Goal: Information Seeking & Learning: Learn about a topic

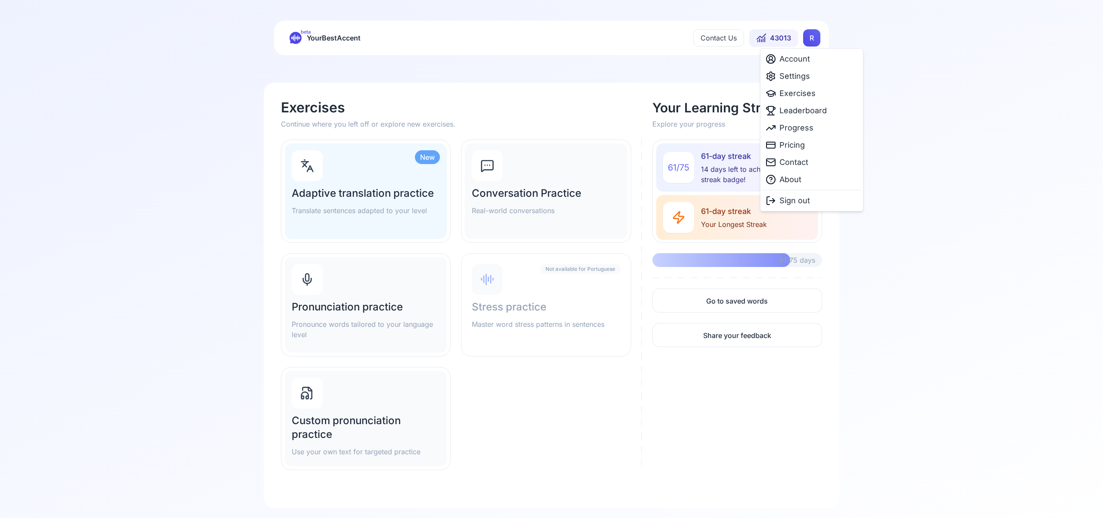
click at [810, 42] on html "beta YourBestAccent Contact Us 43013 R Exercises Continue where you left off or…" at bounding box center [551, 259] width 1103 height 518
click at [802, 76] on span "Settings" at bounding box center [795, 76] width 31 height 12
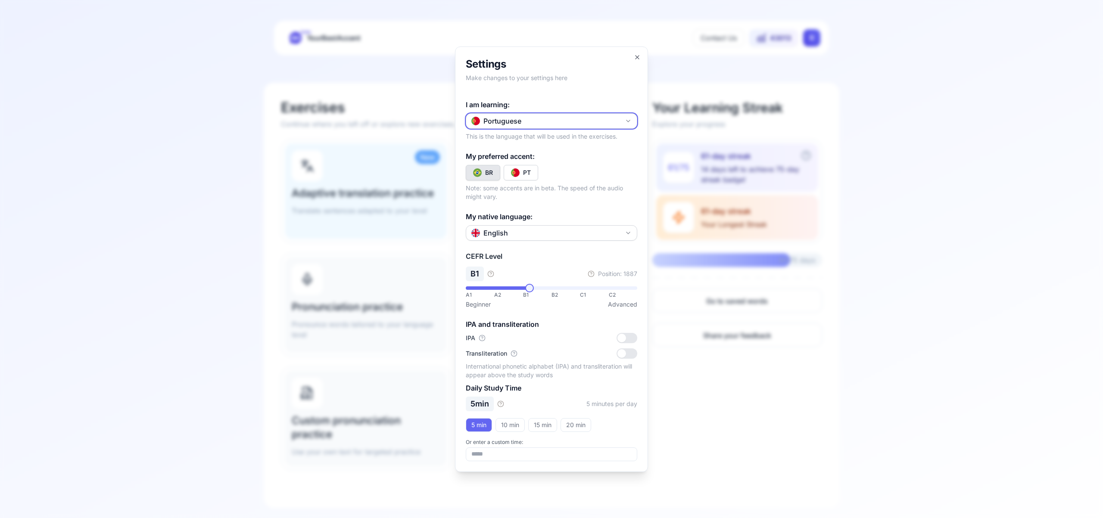
click at [628, 119] on icon "button" at bounding box center [628, 121] width 7 height 7
click at [576, 169] on div "Spanish" at bounding box center [551, 172] width 167 height 16
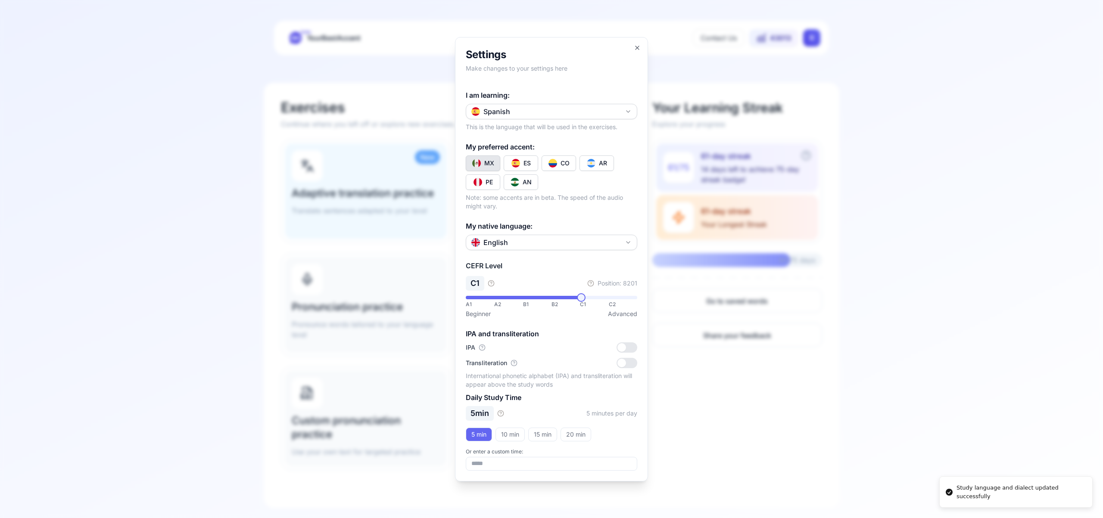
click at [552, 162] on img "Toggle es-CO" at bounding box center [553, 163] width 9 height 9
click at [640, 48] on icon "button" at bounding box center [637, 47] width 7 height 7
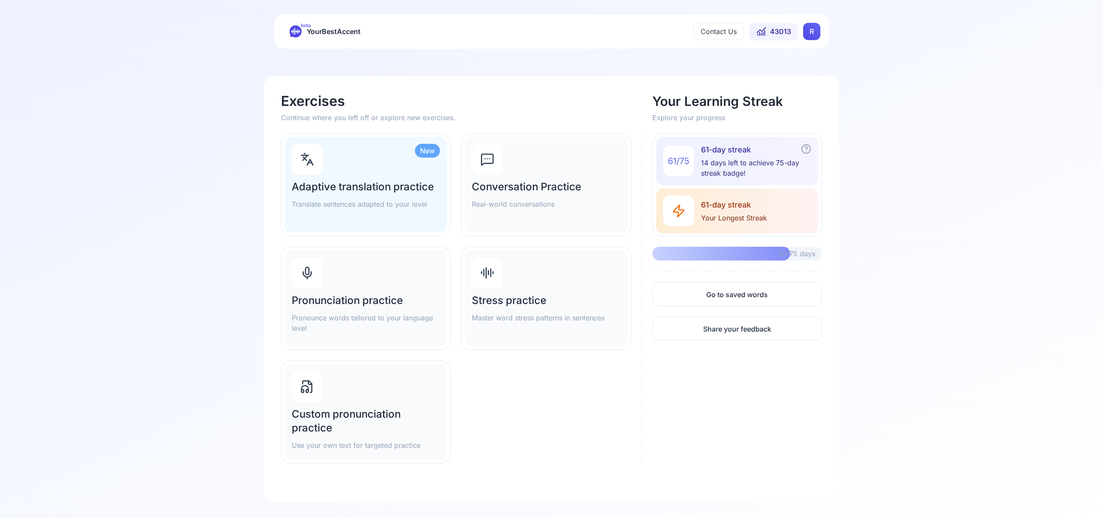
scroll to position [0, 0]
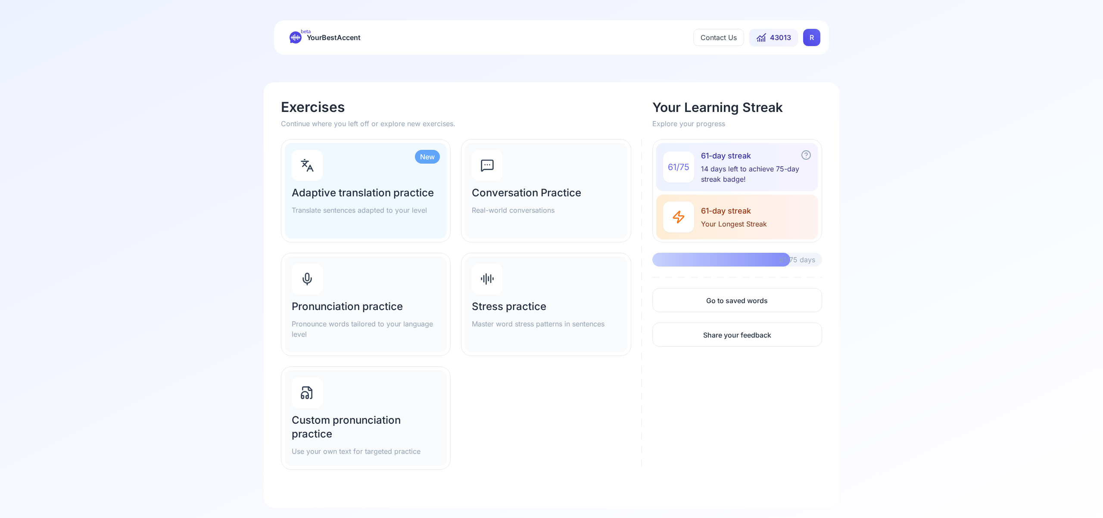
click at [356, 308] on h2 "Pronunciation practice" at bounding box center [366, 307] width 148 height 14
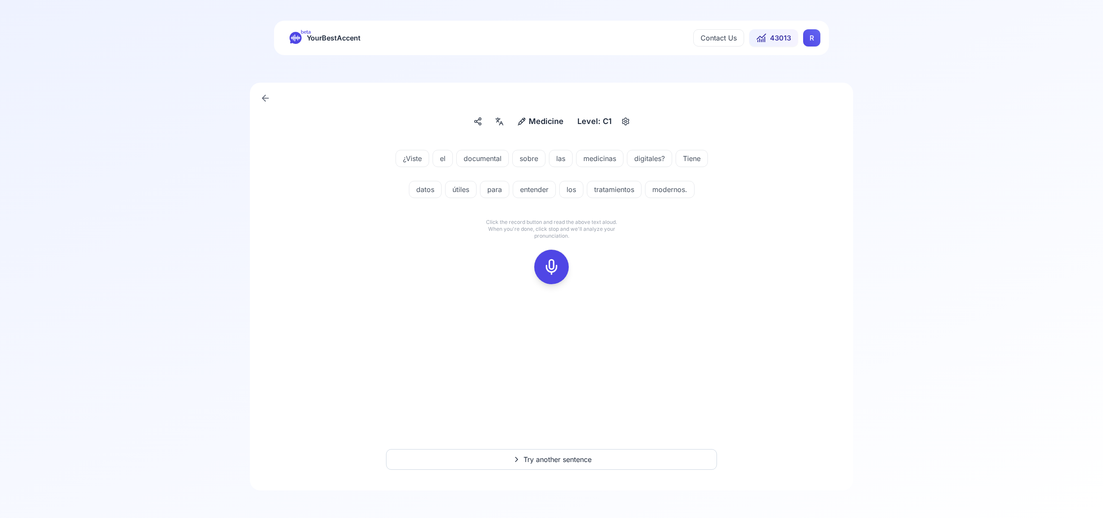
click at [551, 272] on icon at bounding box center [551, 267] width 17 height 17
click at [546, 272] on icon at bounding box center [551, 267] width 17 height 17
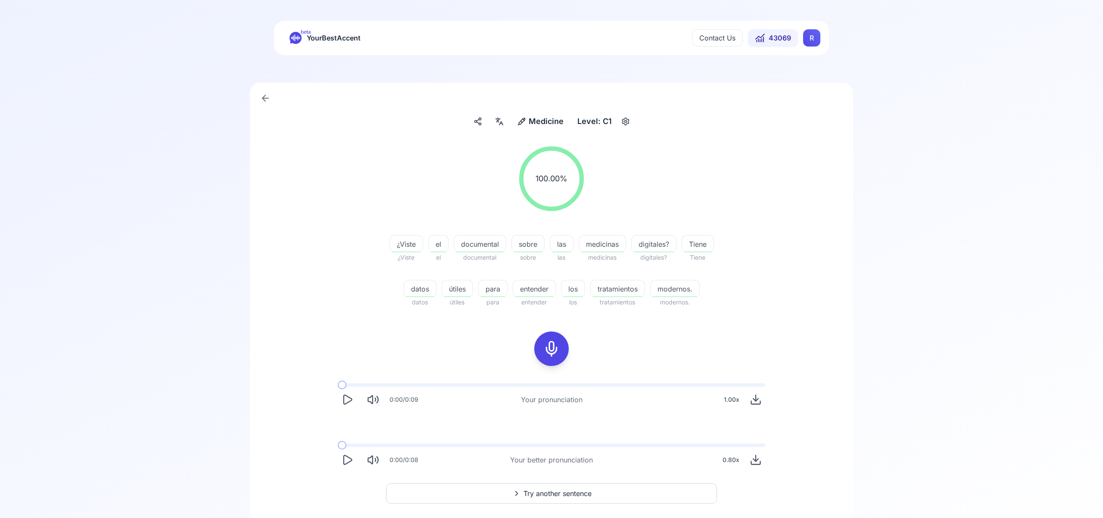
click at [583, 492] on span "Try another sentence" at bounding box center [558, 494] width 68 height 10
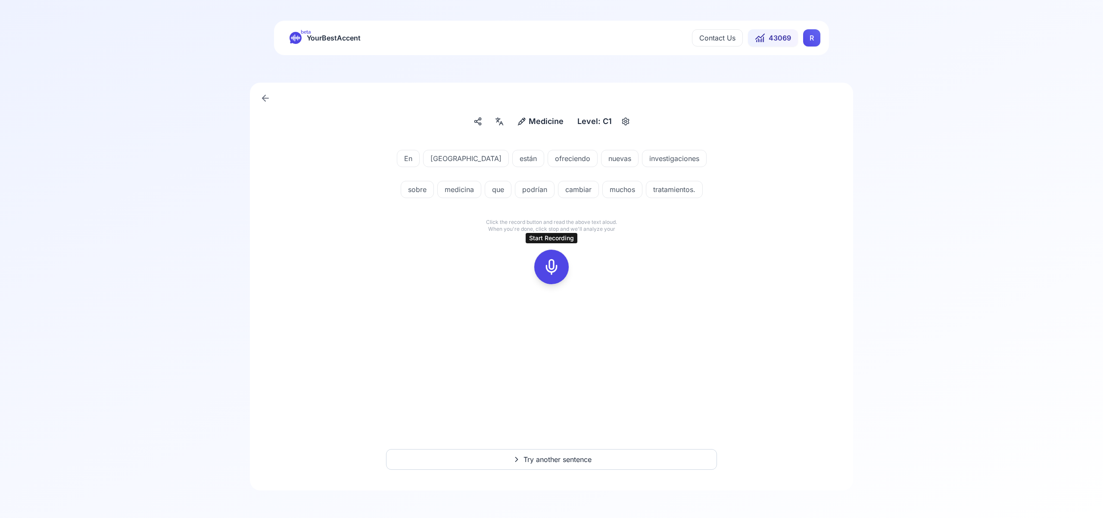
click at [554, 262] on icon at bounding box center [551, 267] width 17 height 17
click at [553, 262] on icon at bounding box center [551, 267] width 17 height 17
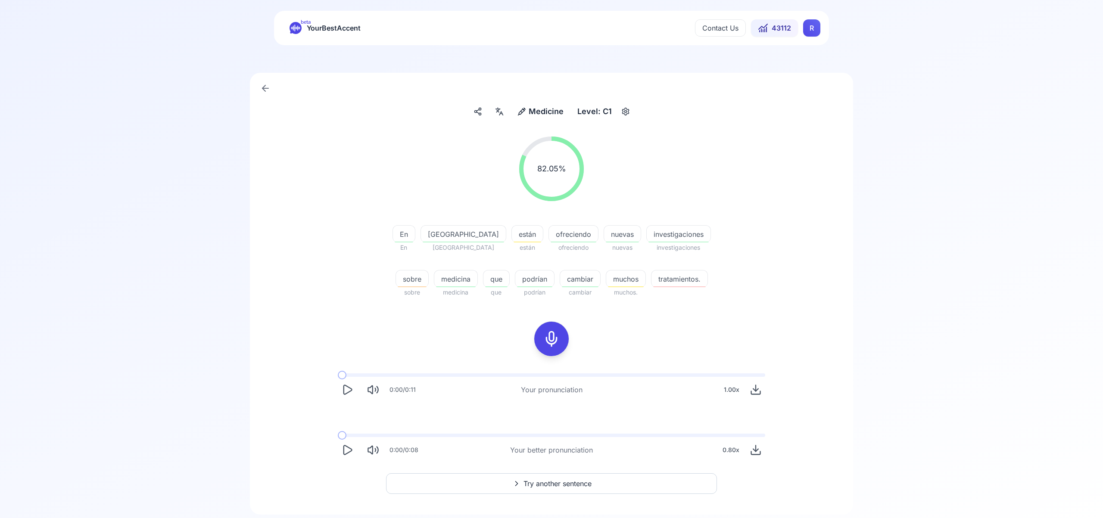
scroll to position [34, 0]
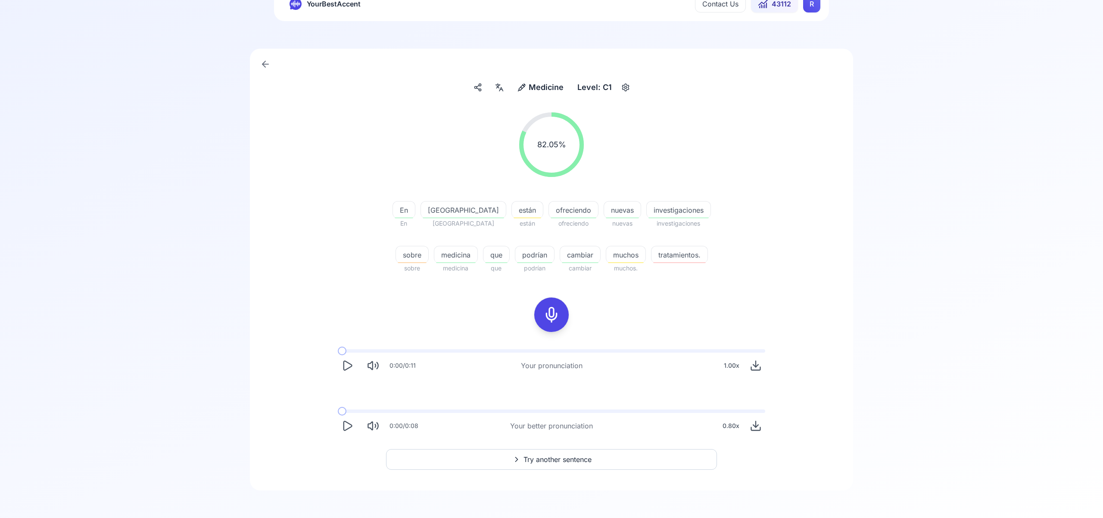
click at [578, 461] on span "Try another sentence" at bounding box center [558, 460] width 68 height 10
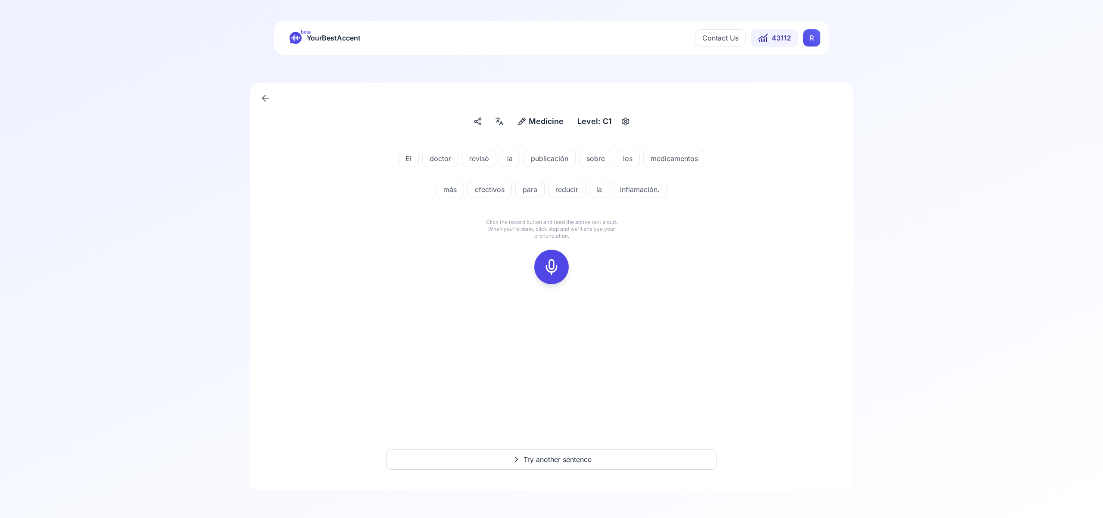
click at [551, 265] on icon at bounding box center [551, 267] width 17 height 17
click at [548, 262] on icon at bounding box center [551, 267] width 17 height 17
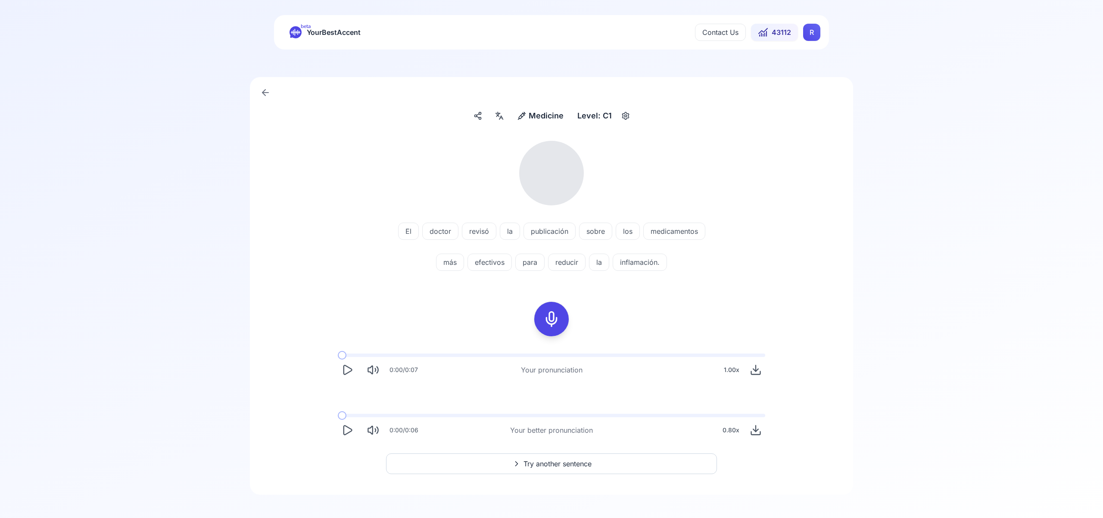
scroll to position [6, 0]
click at [553, 461] on span "Try another sentence" at bounding box center [558, 464] width 68 height 10
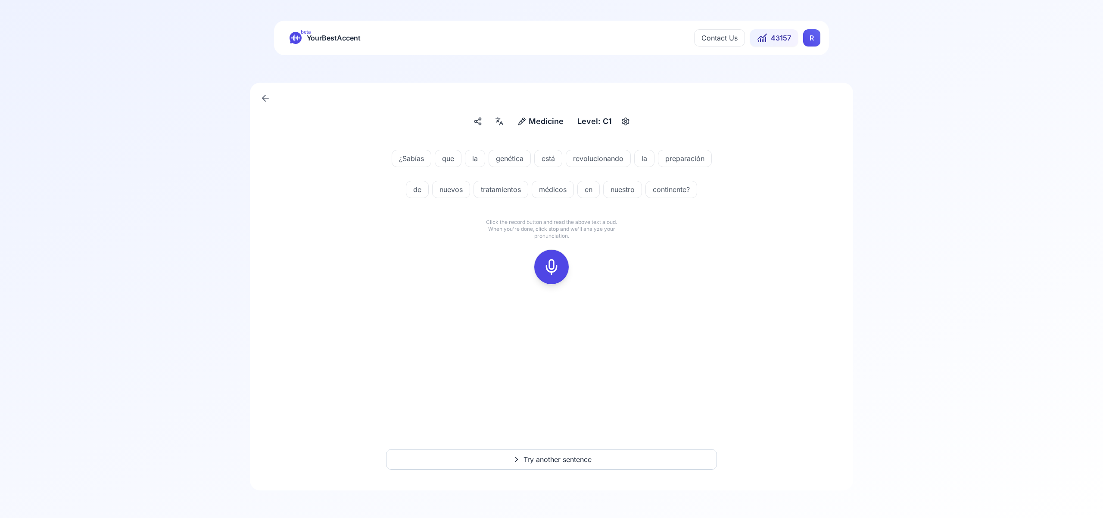
click at [550, 260] on icon at bounding box center [551, 267] width 17 height 17
click at [549, 258] on div at bounding box center [551, 267] width 21 height 34
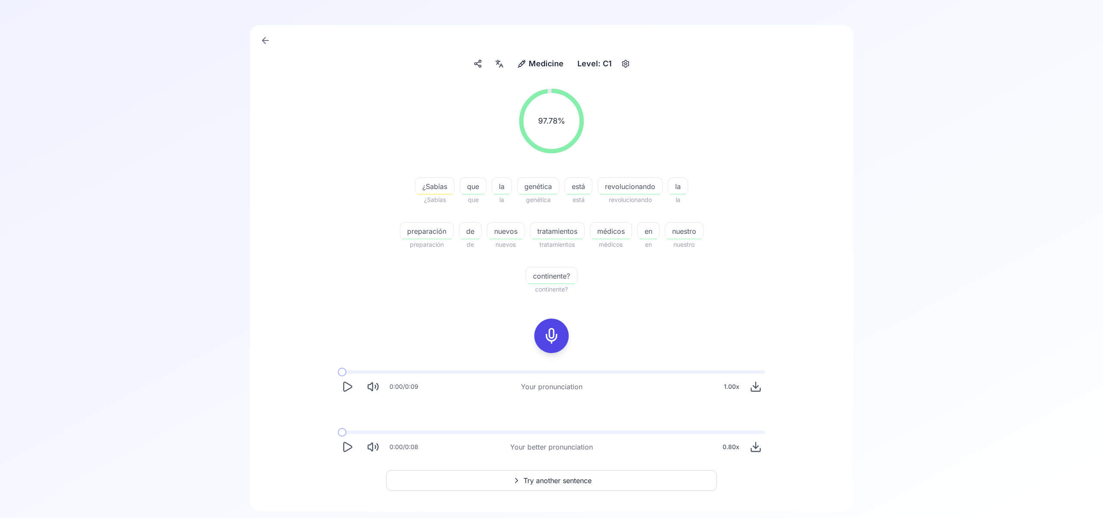
scroll to position [79, 0]
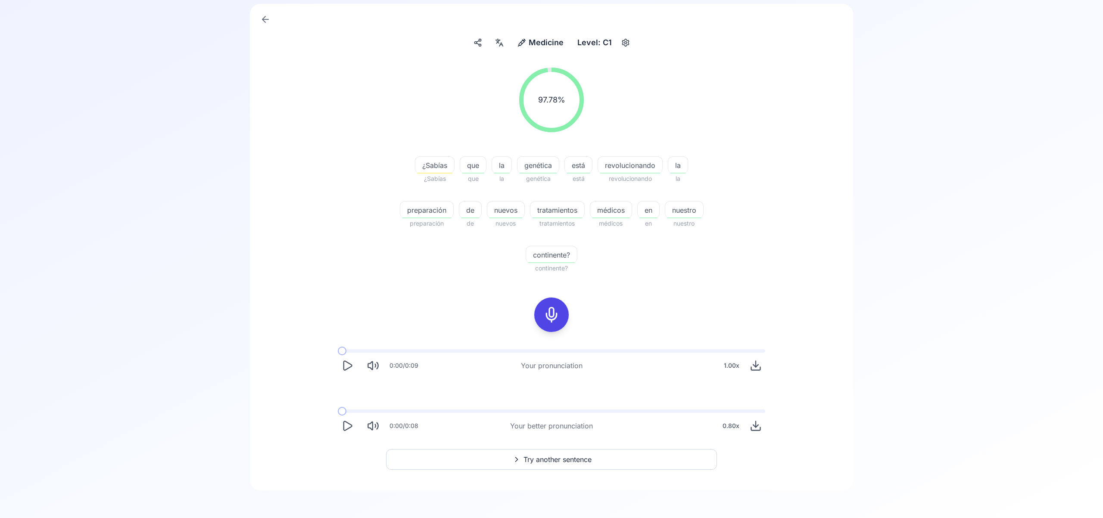
click at [552, 463] on span "Try another sentence" at bounding box center [558, 460] width 68 height 10
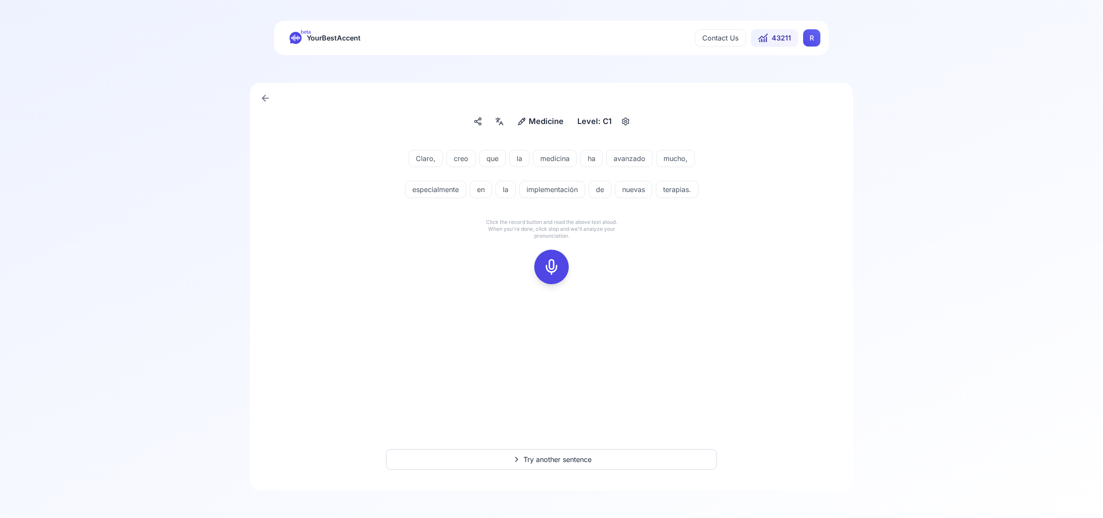
click at [553, 267] on icon at bounding box center [551, 267] width 17 height 17
click at [553, 266] on icon at bounding box center [551, 267] width 17 height 17
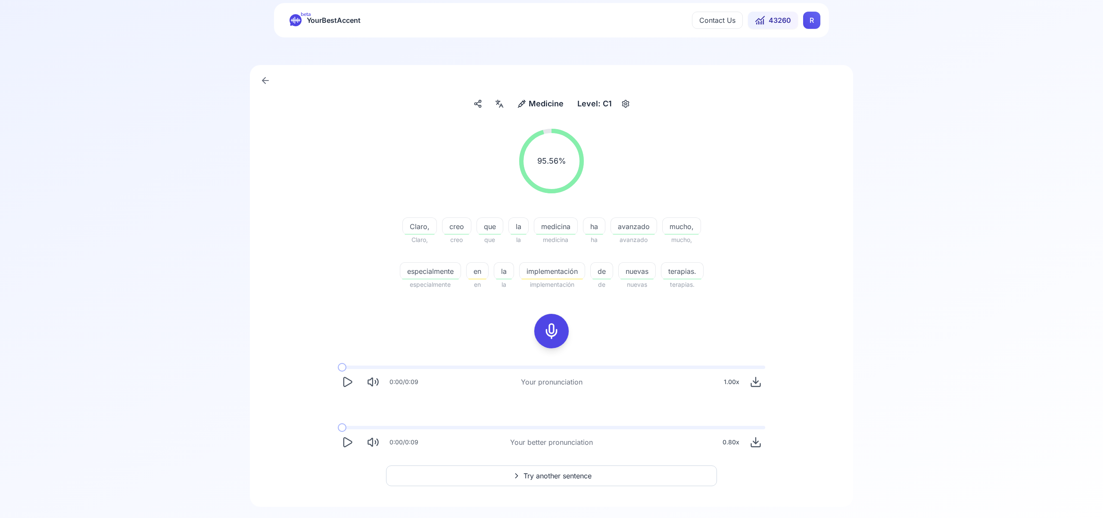
scroll to position [34, 0]
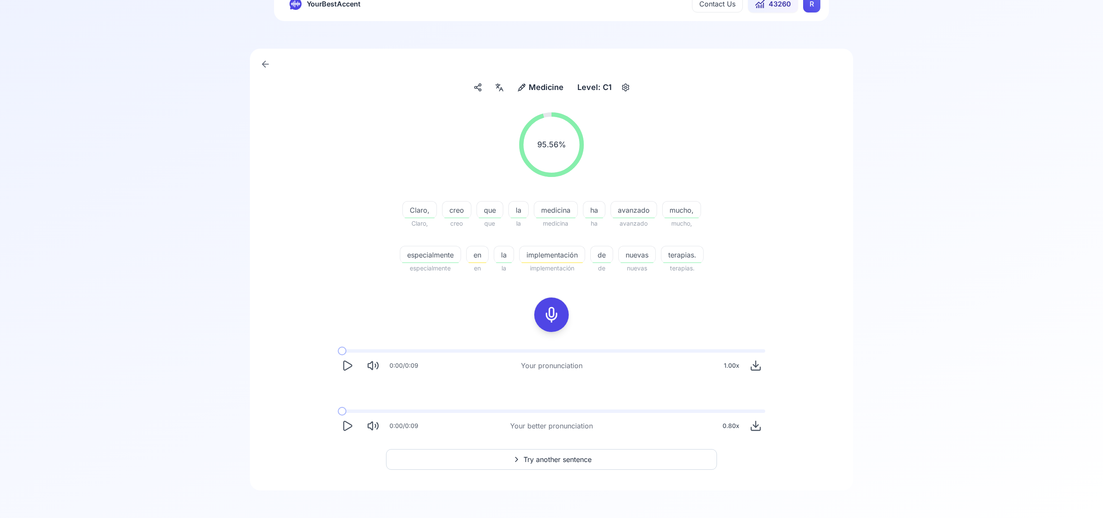
click at [577, 461] on span "Try another sentence" at bounding box center [558, 460] width 68 height 10
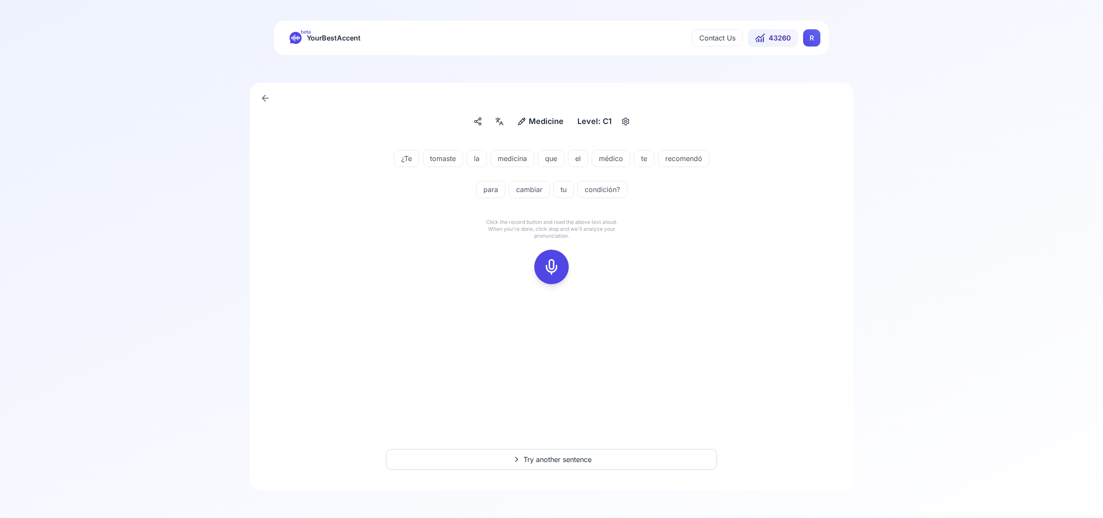
click at [553, 260] on icon at bounding box center [551, 267] width 17 height 17
click at [553, 257] on div at bounding box center [551, 267] width 21 height 34
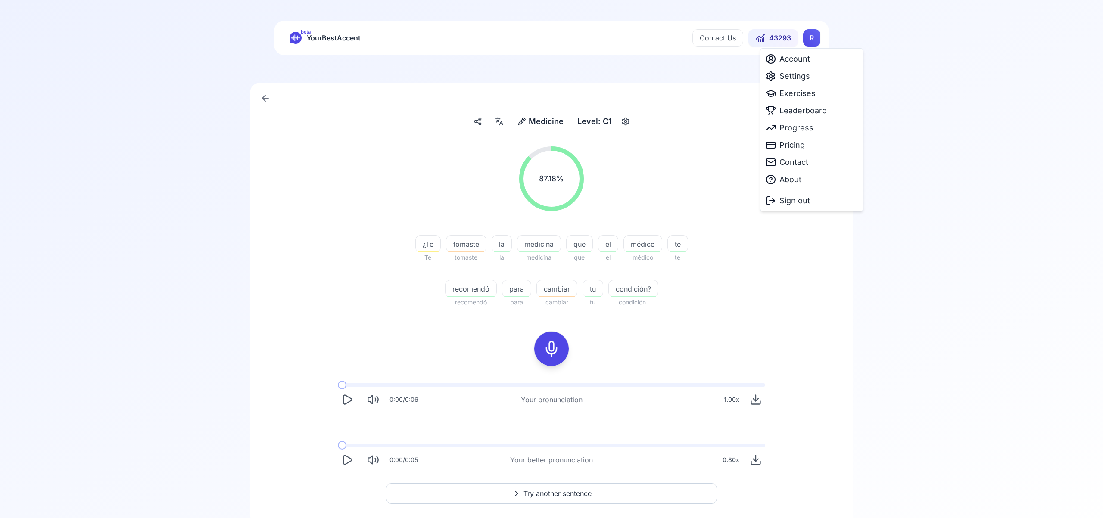
click at [813, 39] on html "beta YourBestAccent Contact Us 43293 R Medicine Medicine Level: C1 87.18 % 87.1…" at bounding box center [551, 259] width 1103 height 518
click at [795, 77] on span "Settings" at bounding box center [795, 76] width 31 height 12
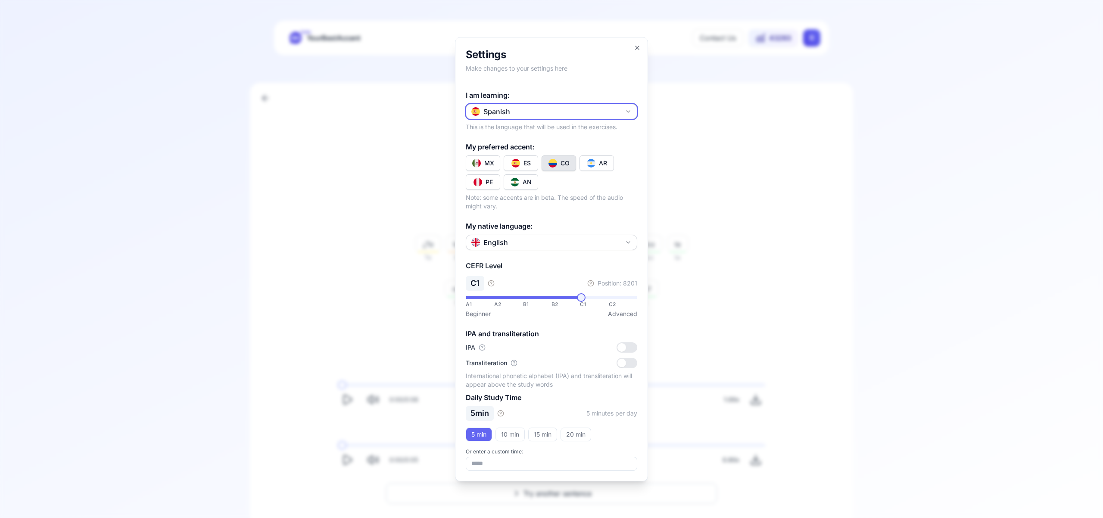
click at [629, 112] on icon "button" at bounding box center [628, 111] width 7 height 7
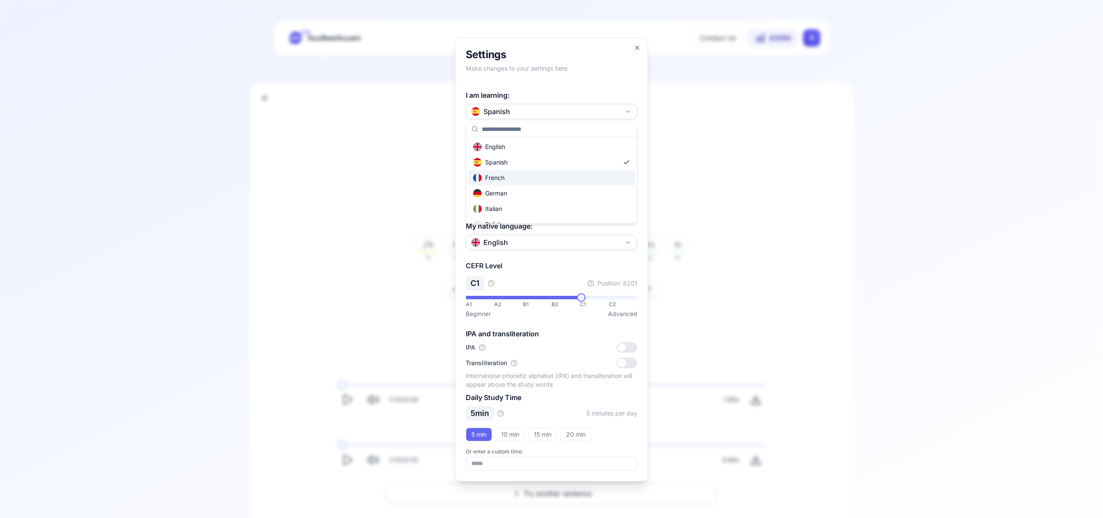
click at [559, 183] on div "French" at bounding box center [551, 178] width 167 height 16
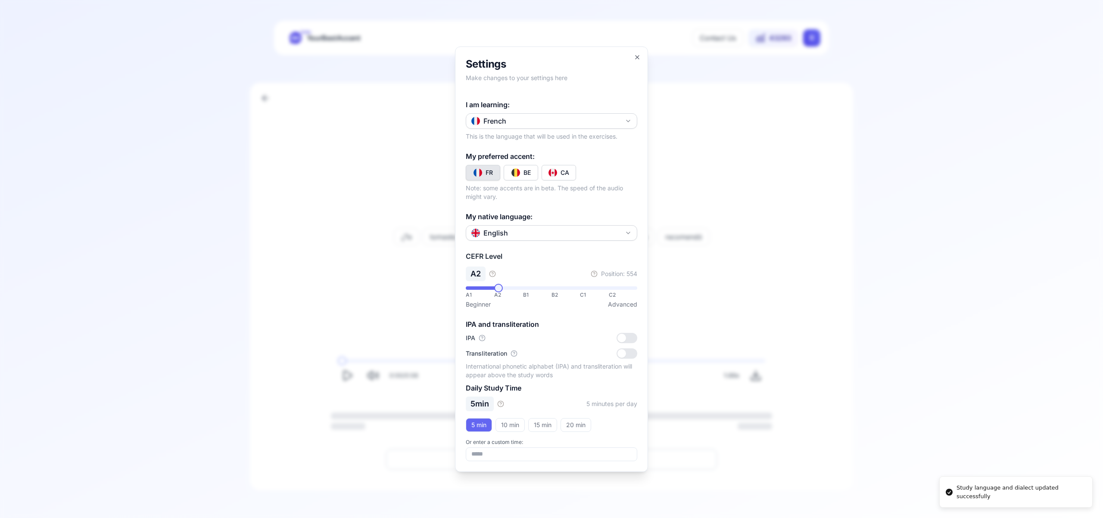
click at [560, 176] on button "CA" at bounding box center [559, 173] width 34 height 16
click at [636, 54] on icon "button" at bounding box center [637, 57] width 7 height 7
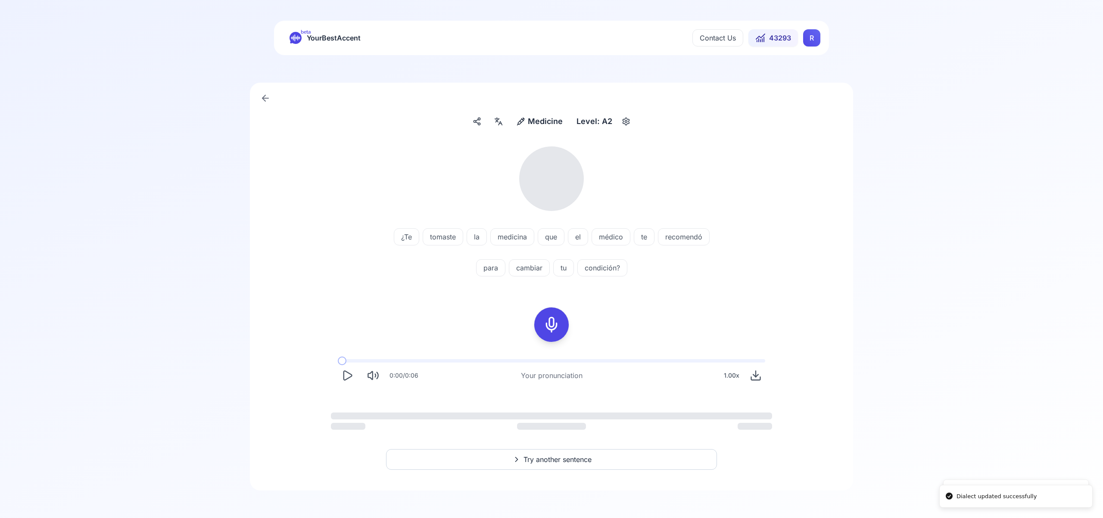
click at [808, 41] on html "Dialect updated successfully Study language and dialect updated successfully be…" at bounding box center [551, 259] width 1103 height 518
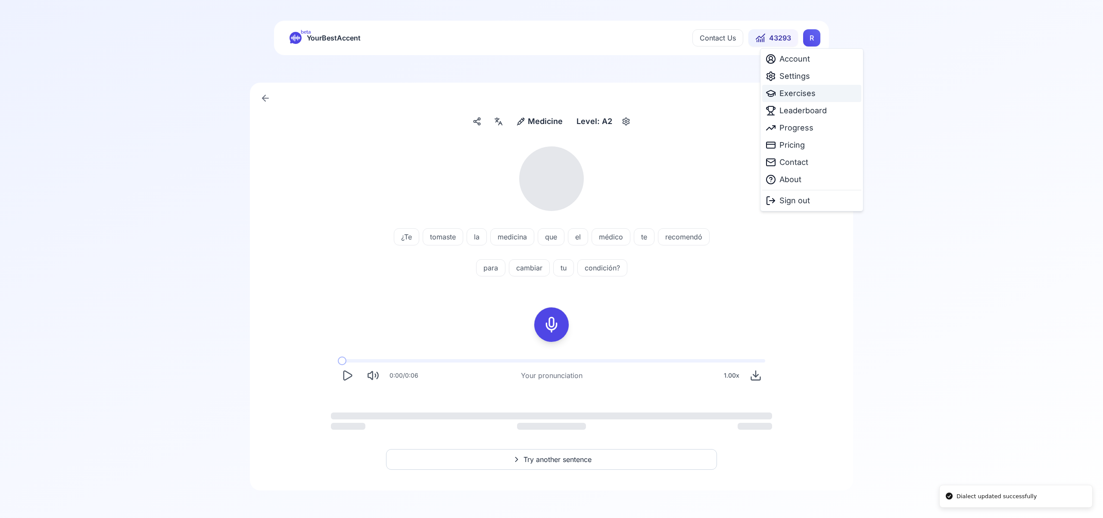
click at [793, 92] on span "Exercises" at bounding box center [798, 93] width 36 height 12
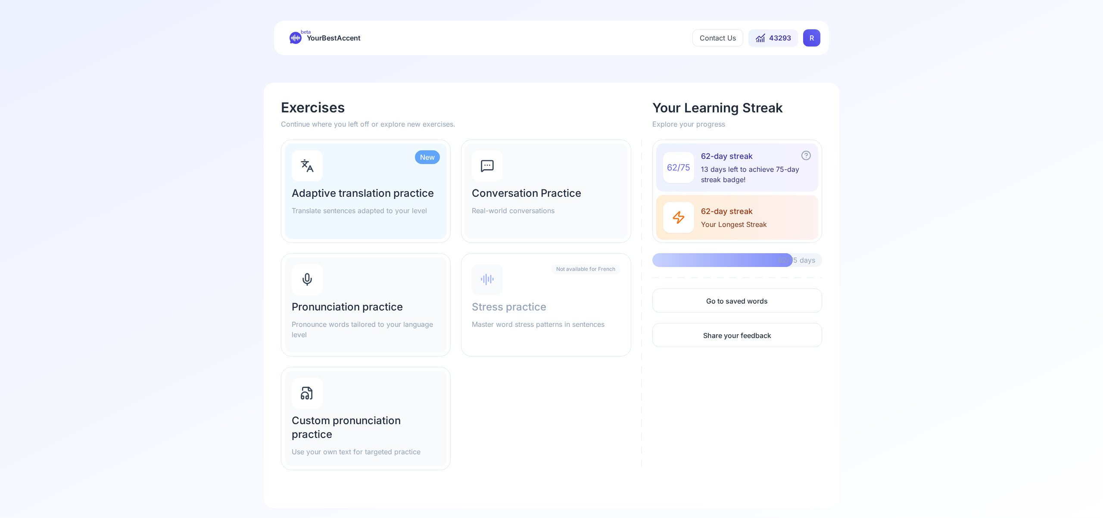
click at [357, 297] on div "Pronunciation practice Pronounce words tailored to your language level" at bounding box center [366, 305] width 162 height 96
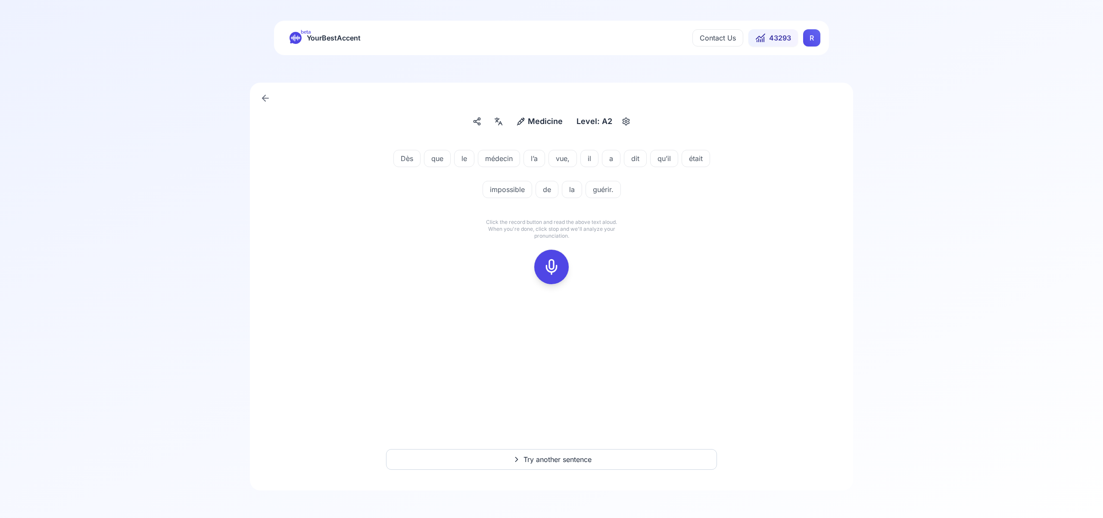
click at [552, 262] on icon at bounding box center [551, 267] width 17 height 17
click at [558, 259] on icon at bounding box center [551, 267] width 17 height 17
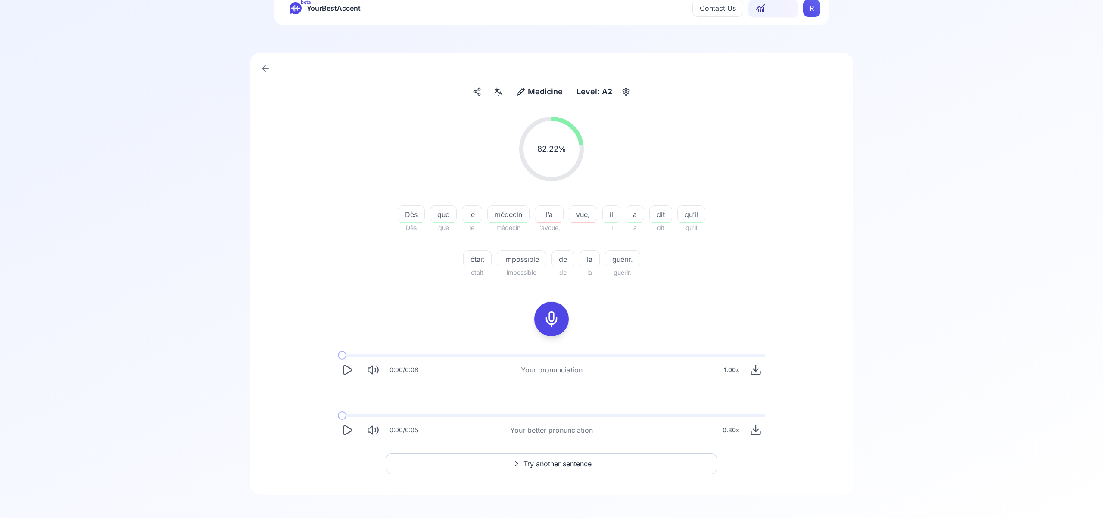
scroll to position [34, 0]
click at [568, 459] on span "Try another sentence" at bounding box center [558, 460] width 68 height 10
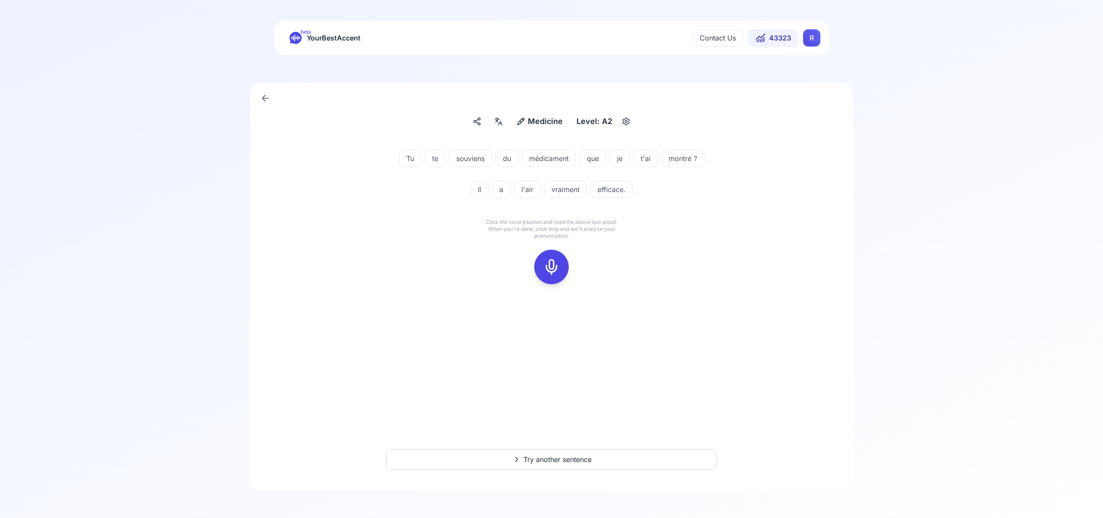
click at [549, 270] on icon at bounding box center [551, 267] width 17 height 17
click at [546, 269] on icon at bounding box center [551, 267] width 17 height 17
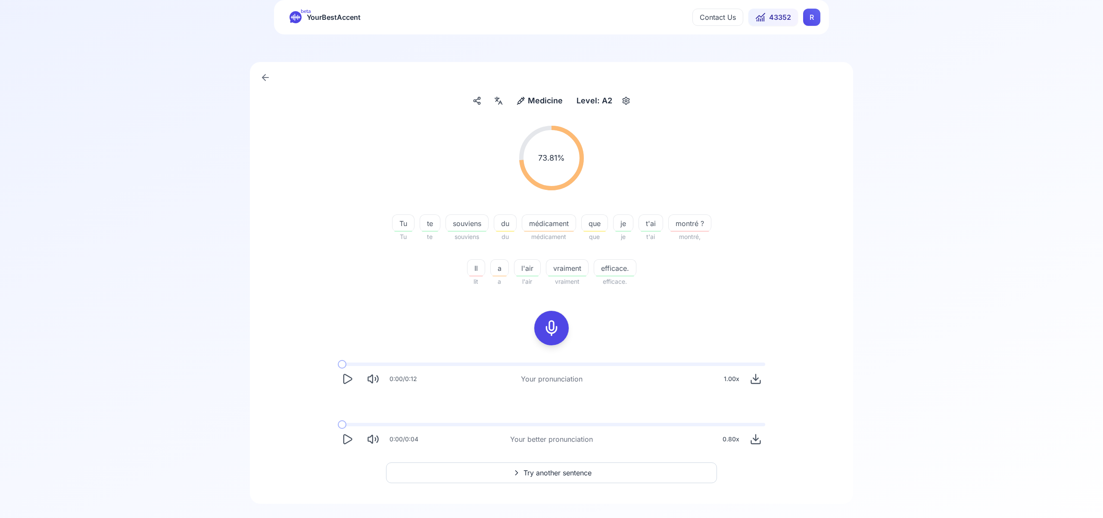
scroll to position [34, 0]
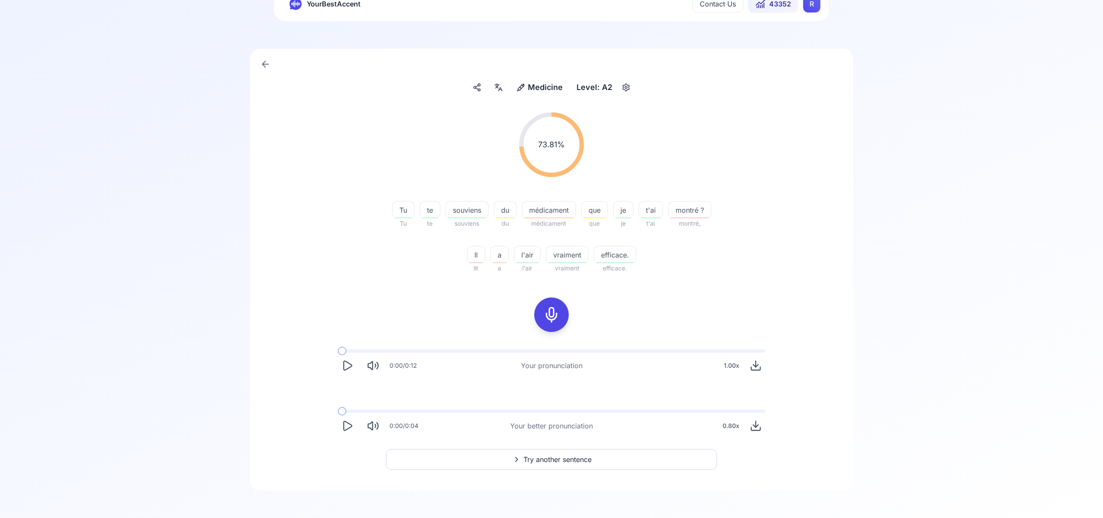
click at [562, 461] on span "Try another sentence" at bounding box center [558, 460] width 68 height 10
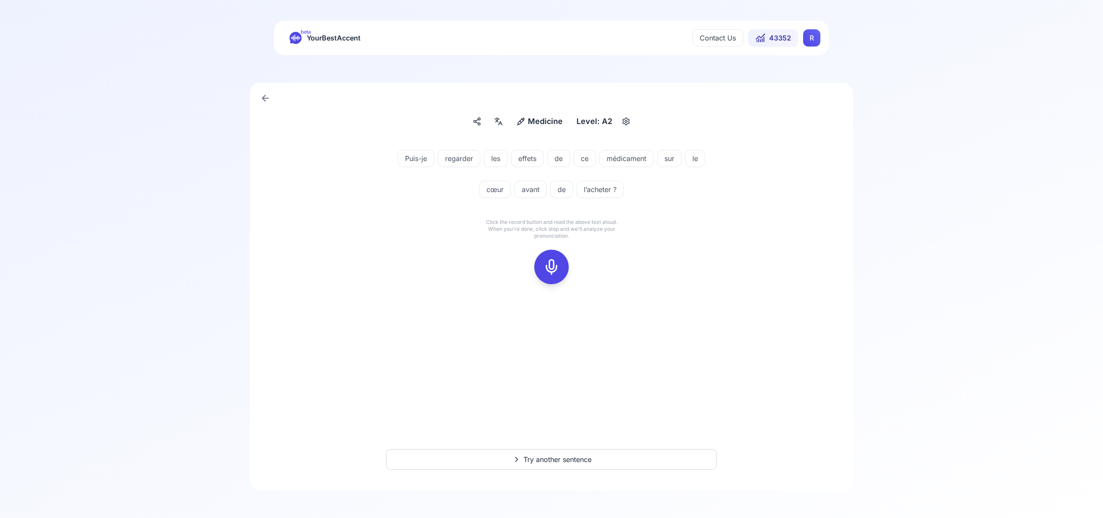
click at [547, 276] on div at bounding box center [551, 267] width 21 height 34
click at [554, 275] on icon at bounding box center [551, 267] width 17 height 17
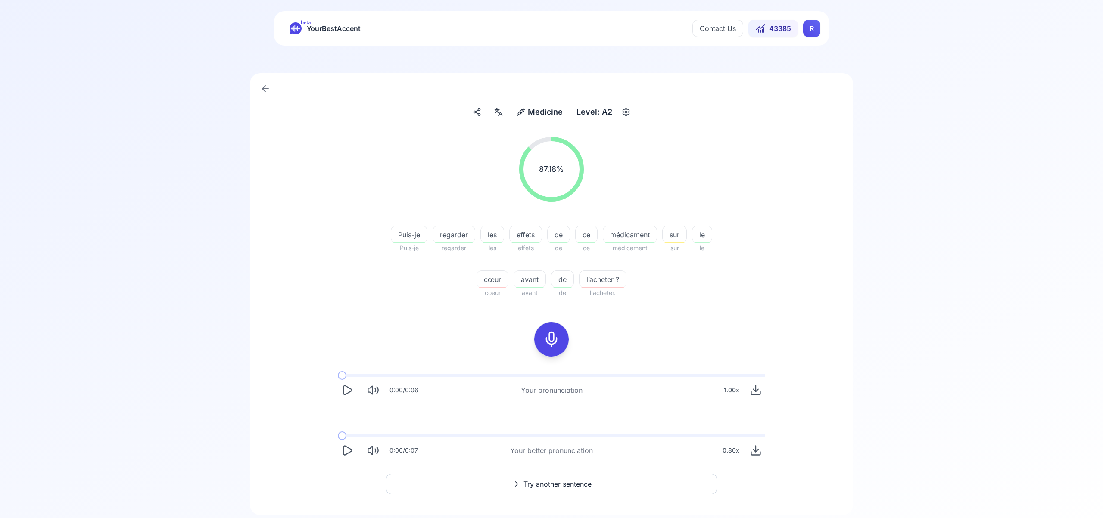
scroll to position [34, 0]
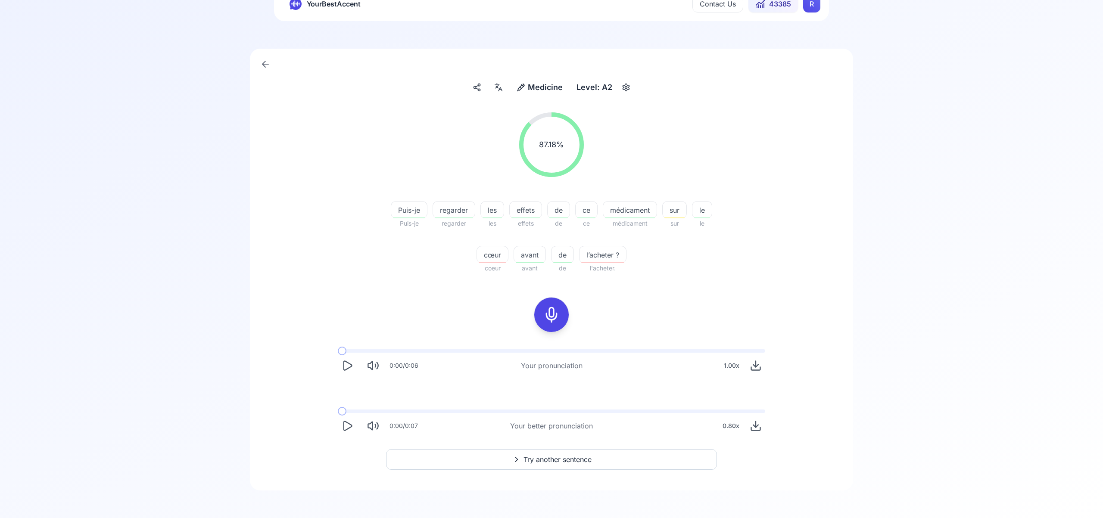
click at [553, 456] on span "Try another sentence" at bounding box center [558, 460] width 68 height 10
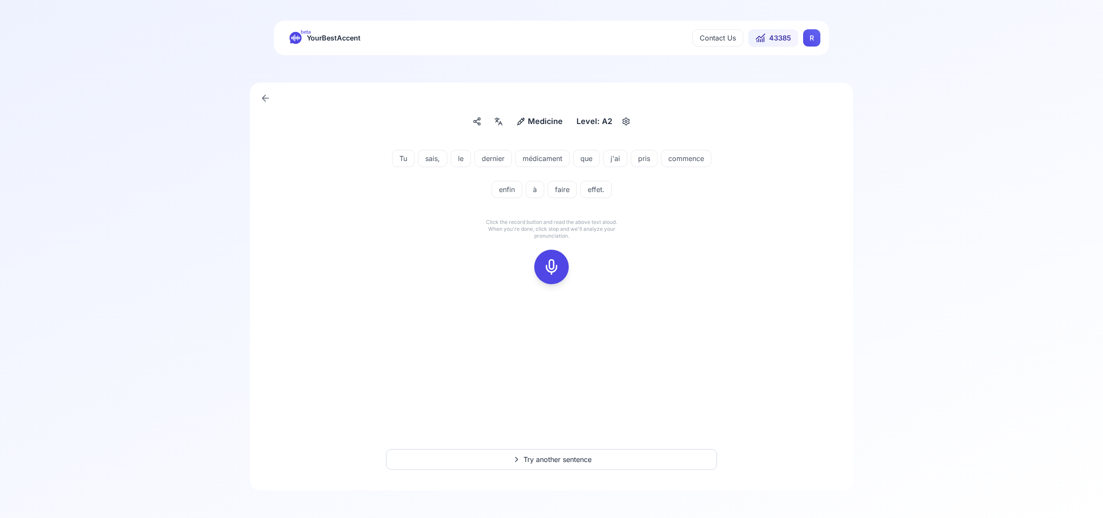
click at [552, 262] on icon at bounding box center [551, 267] width 17 height 17
click at [547, 264] on icon at bounding box center [551, 267] width 17 height 17
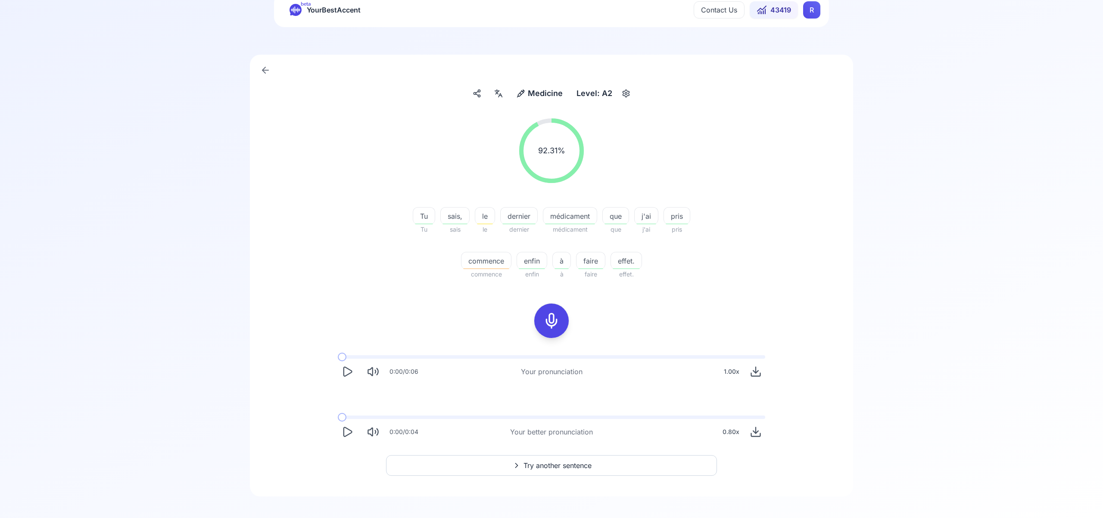
scroll to position [34, 0]
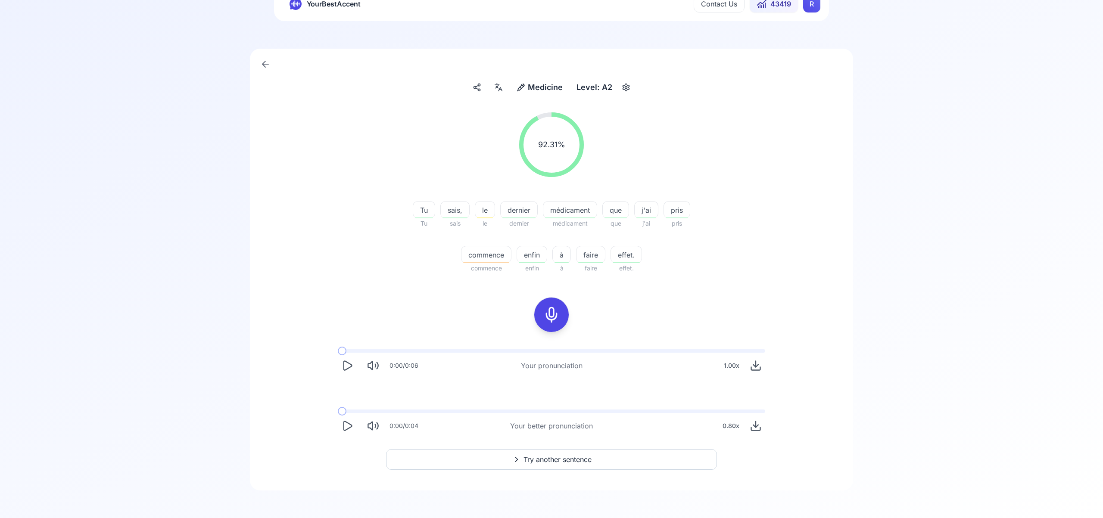
click at [564, 457] on span "Try another sentence" at bounding box center [558, 460] width 68 height 10
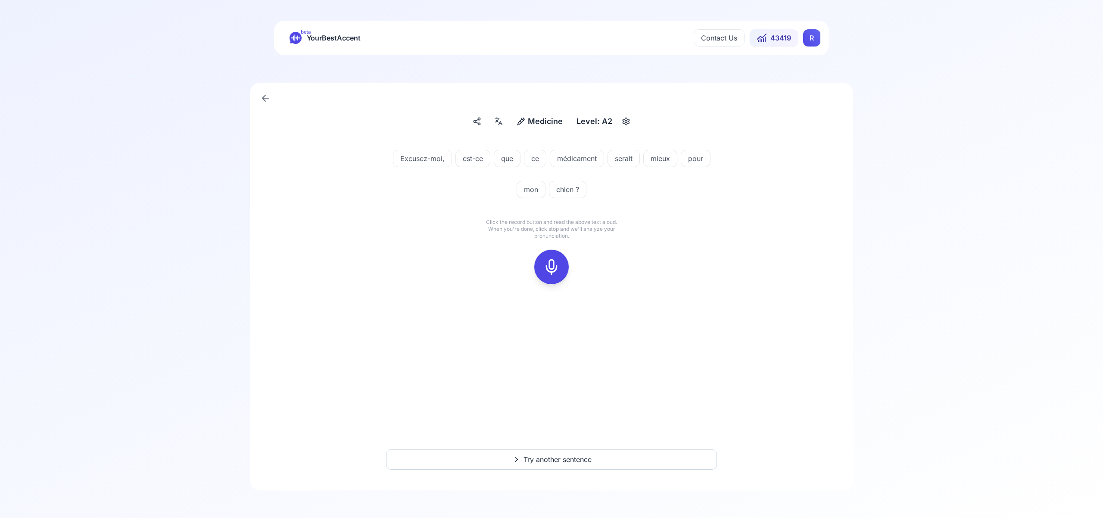
click at [554, 274] on rect at bounding box center [551, 267] width 13 height 13
click at [553, 272] on icon at bounding box center [551, 267] width 17 height 17
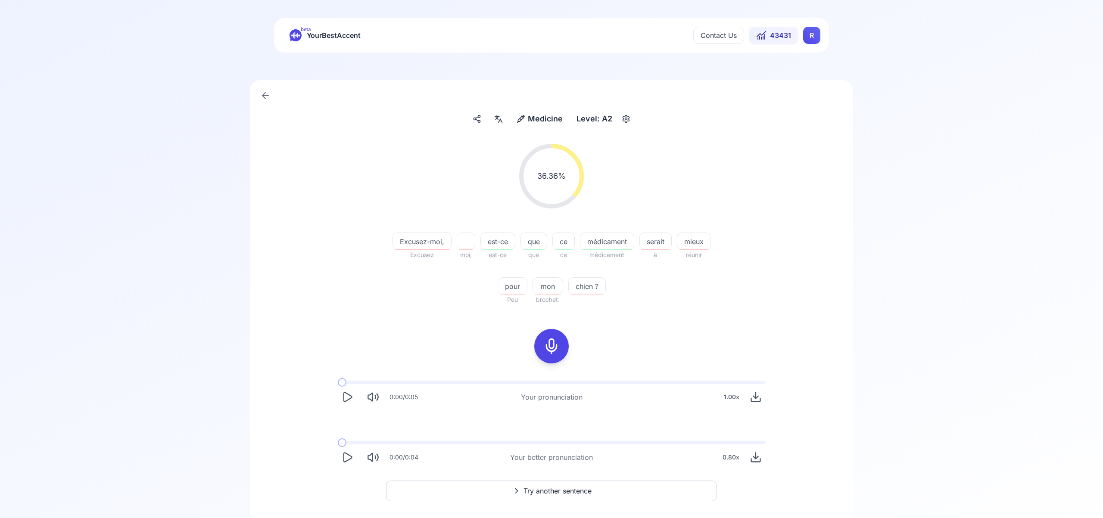
scroll to position [3, 0]
click at [552, 347] on icon at bounding box center [551, 345] width 17 height 17
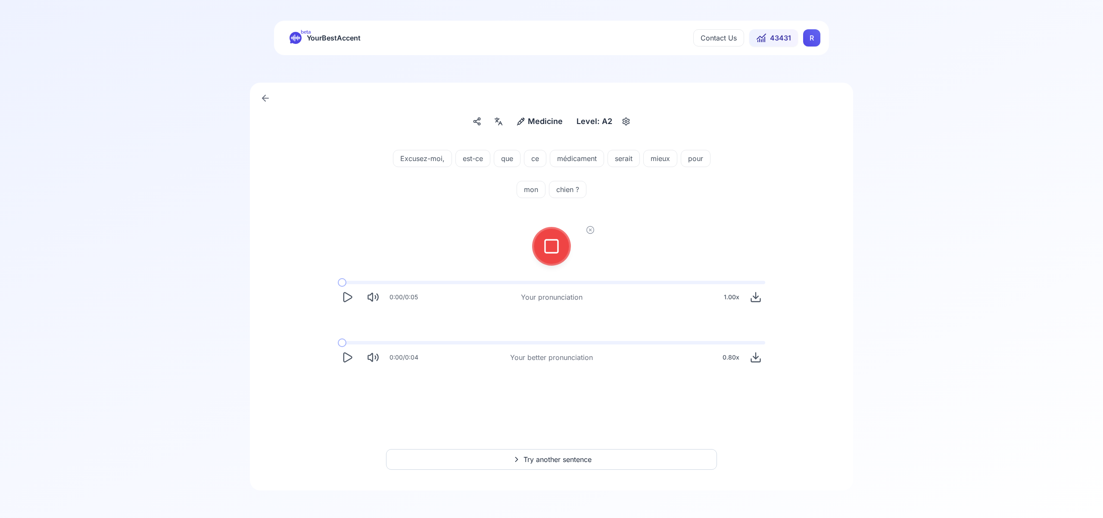
click at [552, 255] on div at bounding box center [551, 246] width 21 height 34
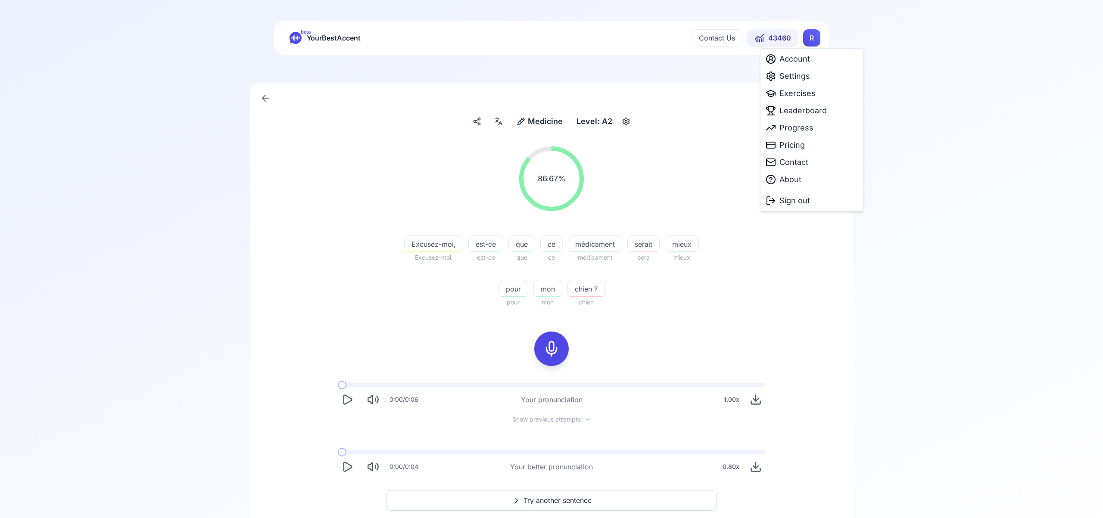
click at [812, 38] on html "beta YourBestAccent Contact Us 43460 R Medicine Medicine Level: A2 86.67 % 86.6…" at bounding box center [551, 259] width 1103 height 518
click at [796, 77] on span "Settings" at bounding box center [795, 76] width 31 height 12
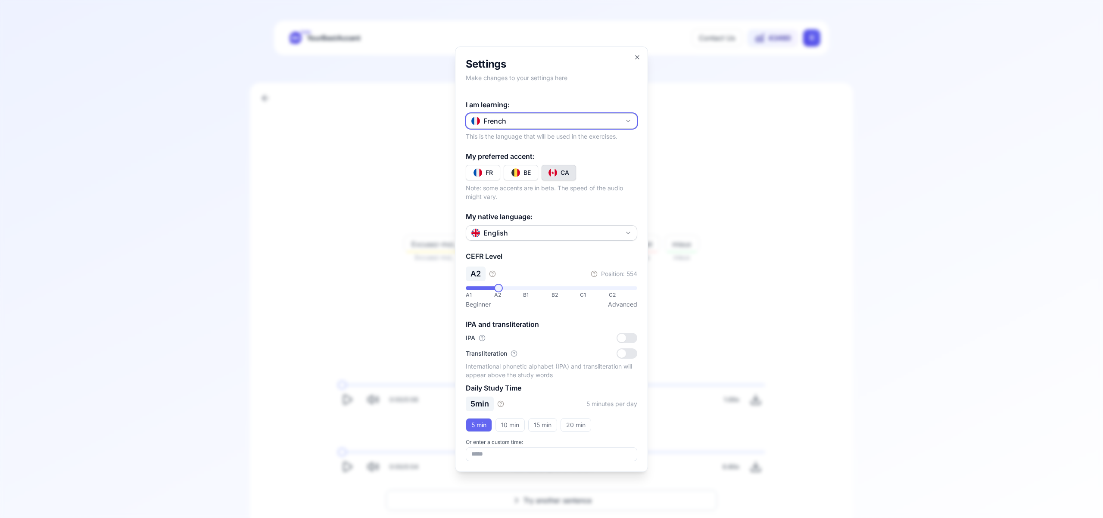
click at [627, 121] on icon "button" at bounding box center [628, 121] width 3 height 2
click at [550, 185] on div "Russian" at bounding box center [551, 186] width 167 height 16
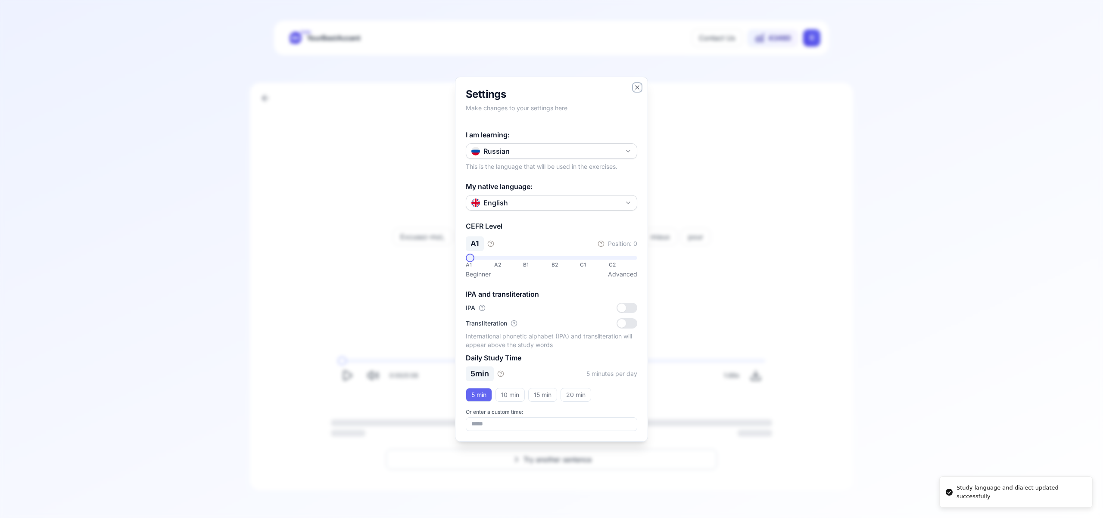
click at [636, 86] on icon "button" at bounding box center [637, 87] width 7 height 7
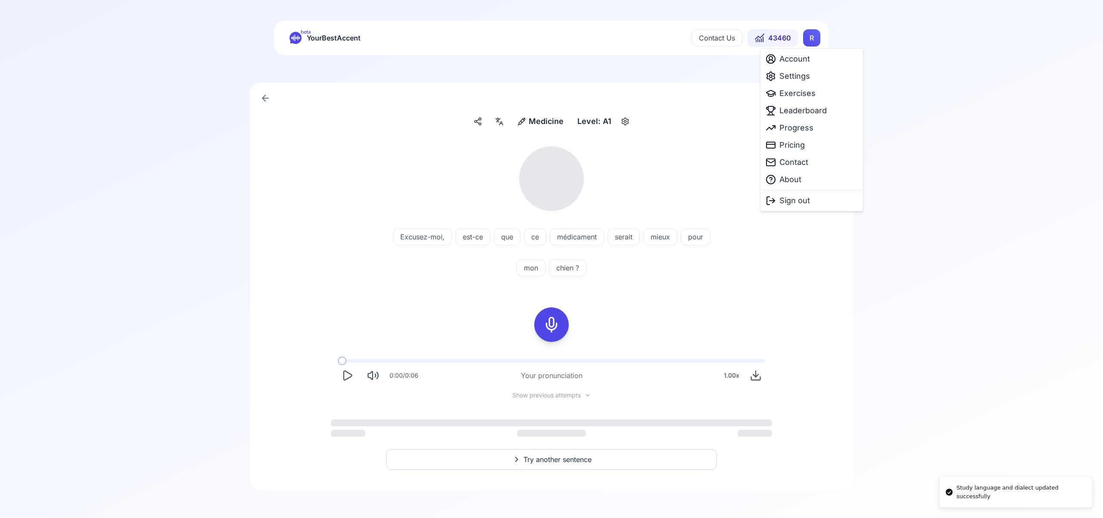
click at [811, 37] on html "Study language and dialect updated successfully beta YourBestAccent Contact Us …" at bounding box center [551, 259] width 1103 height 518
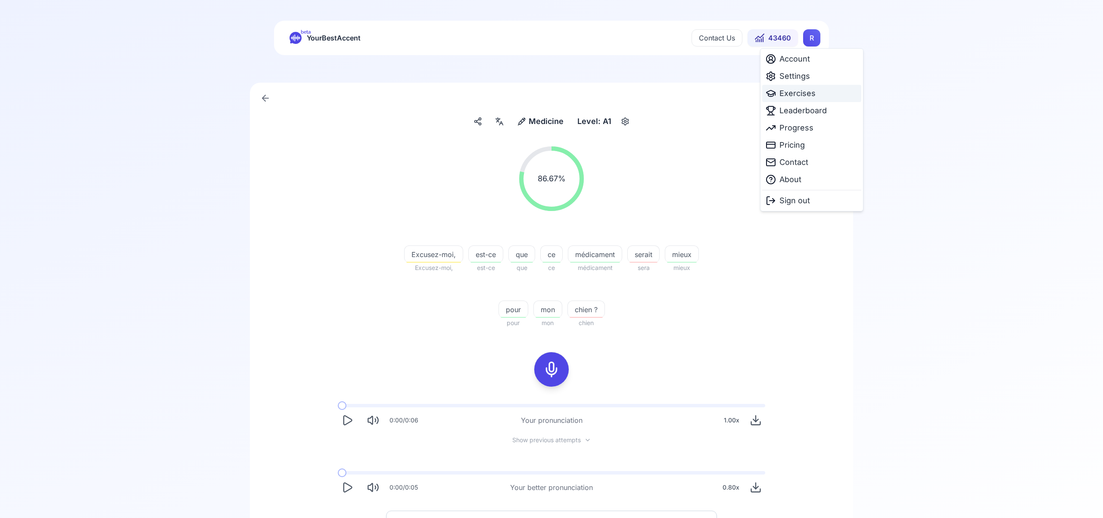
click at [799, 93] on span "Exercises" at bounding box center [798, 93] width 36 height 12
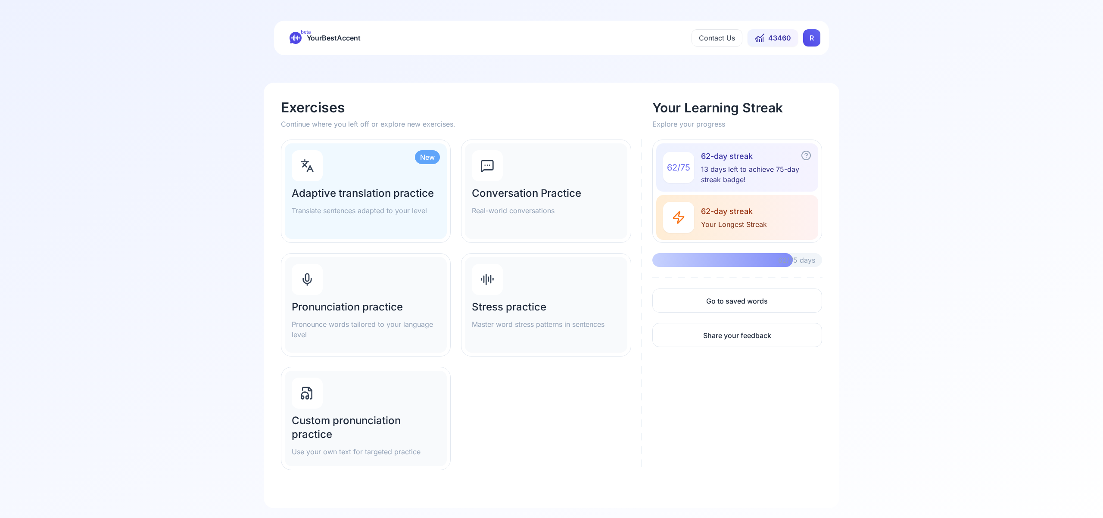
click at [406, 295] on div "Pronunciation practice Pronounce words tailored to your language level" at bounding box center [366, 305] width 162 height 96
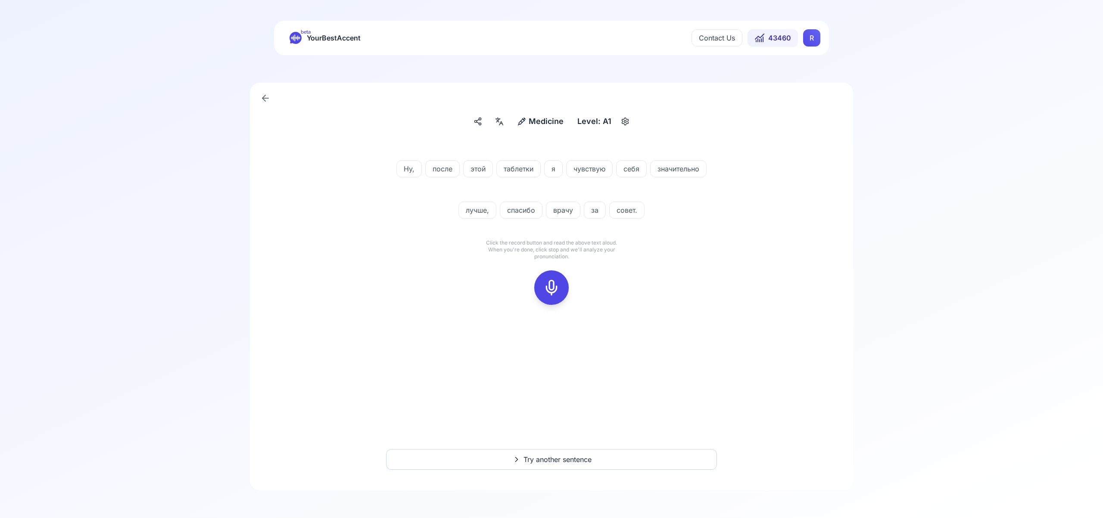
click at [552, 282] on icon at bounding box center [551, 287] width 17 height 17
click at [556, 296] on div at bounding box center [551, 288] width 21 height 34
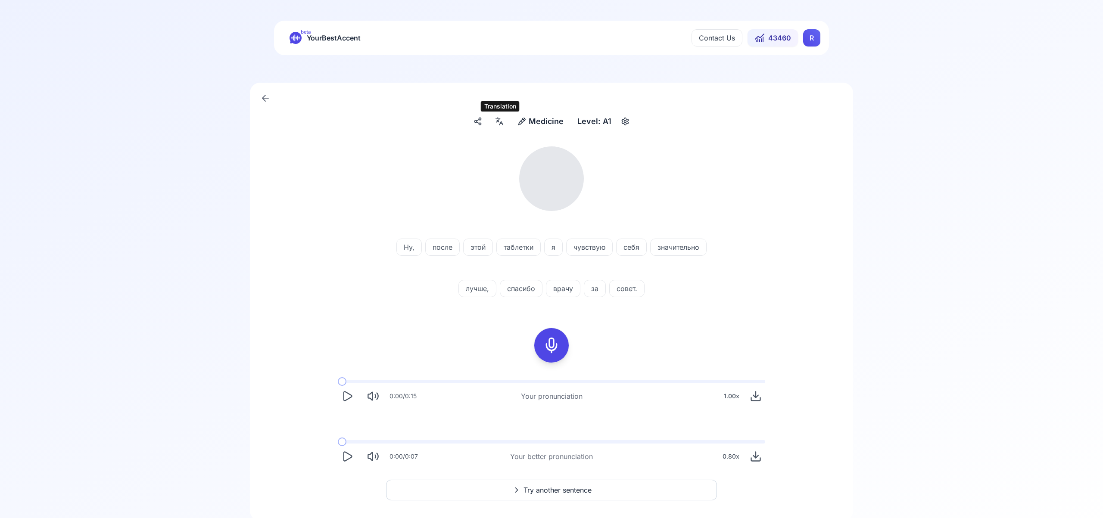
click at [502, 122] on icon at bounding box center [500, 123] width 3 height 3
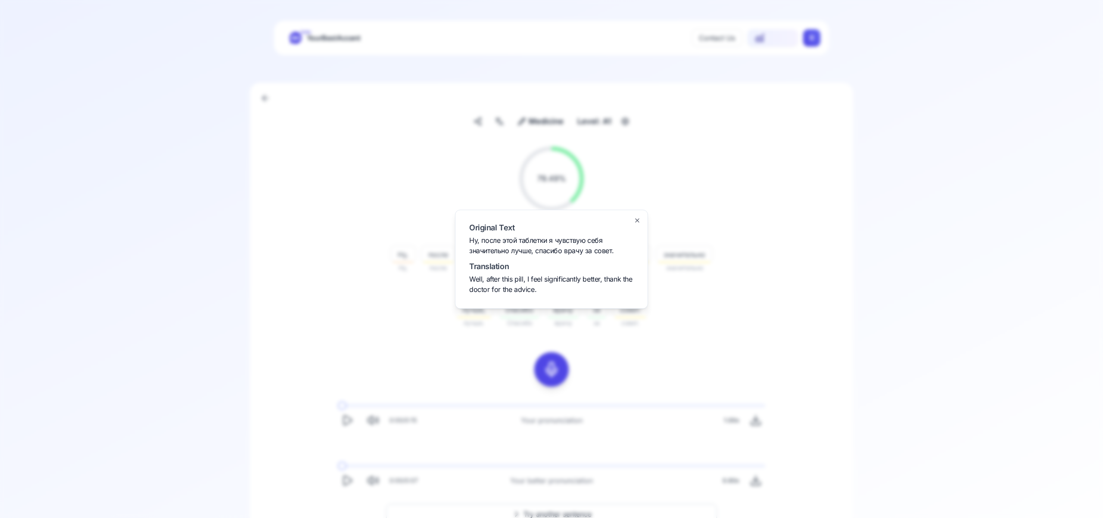
click at [634, 219] on icon "button" at bounding box center [637, 220] width 7 height 7
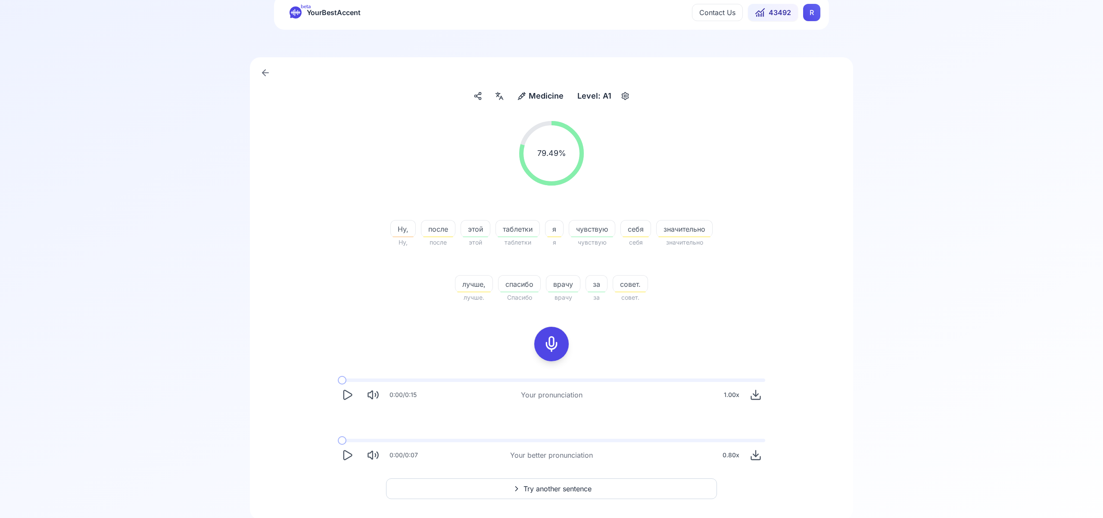
scroll to position [49, 0]
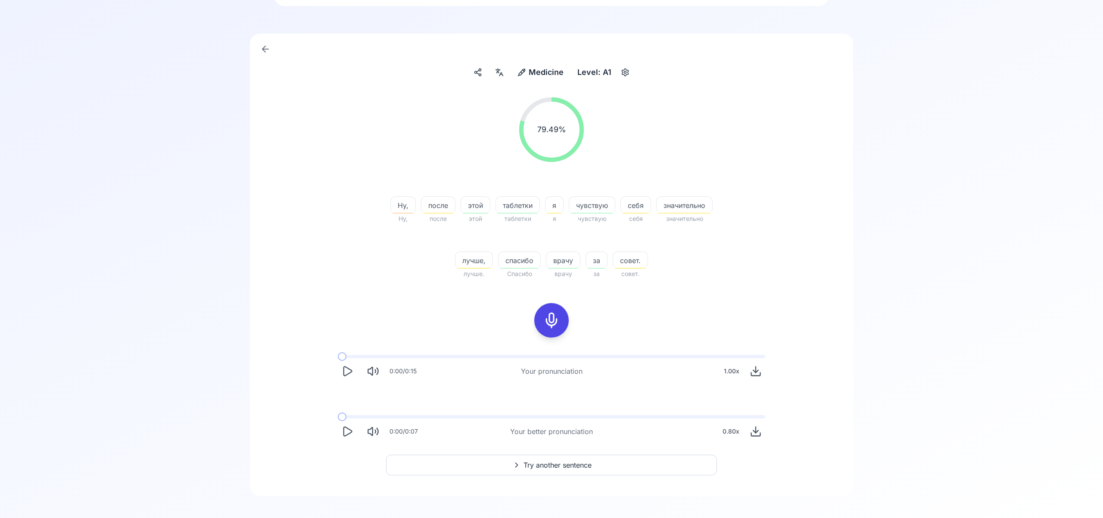
click at [556, 463] on span "Try another sentence" at bounding box center [558, 465] width 68 height 10
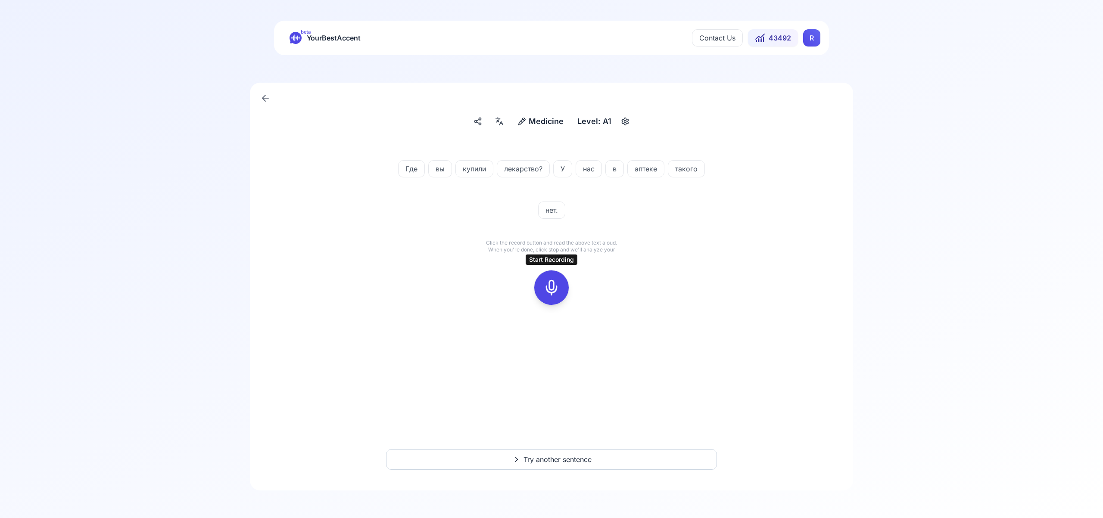
click at [555, 288] on icon at bounding box center [551, 287] width 17 height 17
click at [555, 287] on icon at bounding box center [551, 287] width 17 height 17
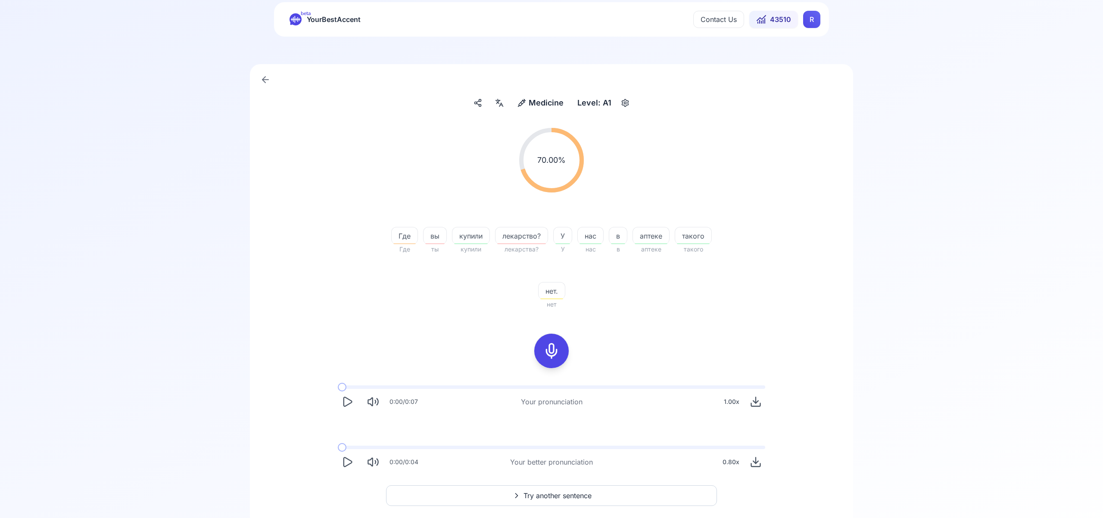
click at [551, 486] on button "Try another sentence" at bounding box center [551, 496] width 331 height 21
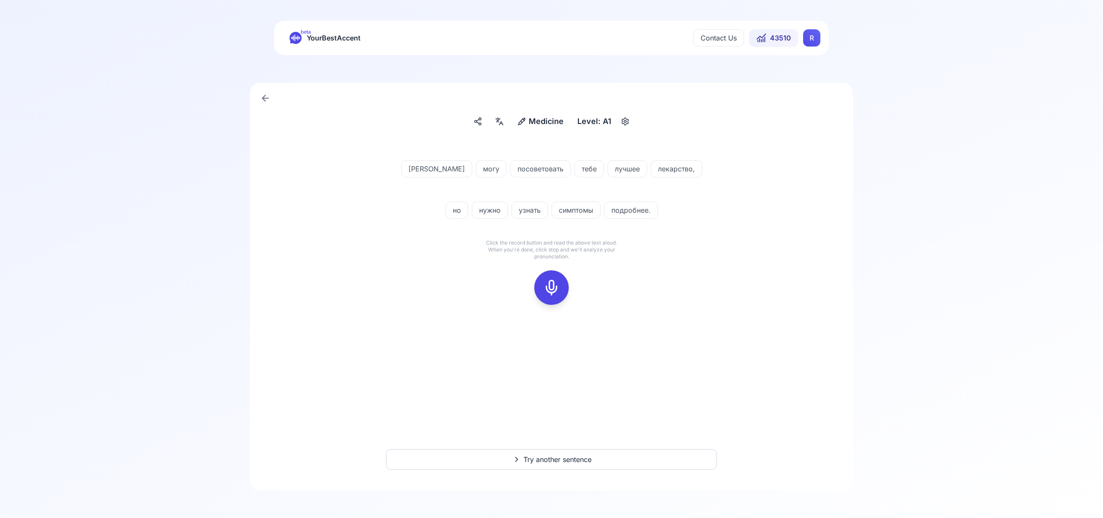
click at [554, 280] on icon at bounding box center [551, 287] width 17 height 17
click at [553, 277] on div at bounding box center [551, 288] width 21 height 34
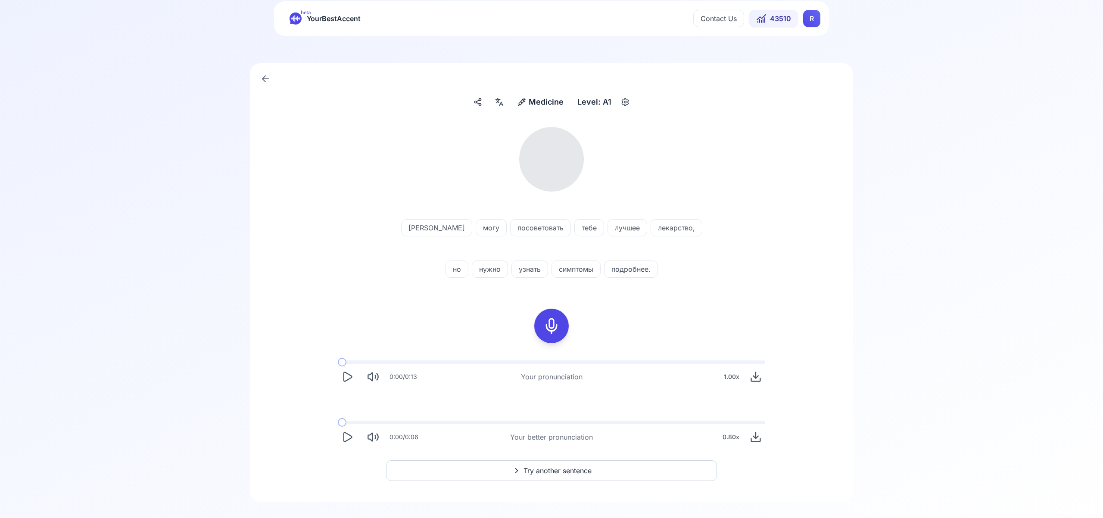
click at [499, 122] on div "Я могу посоветовать тебе лучшее лекарство, но нужно узнать симптомы подробнее. …" at bounding box center [551, 301] width 569 height 368
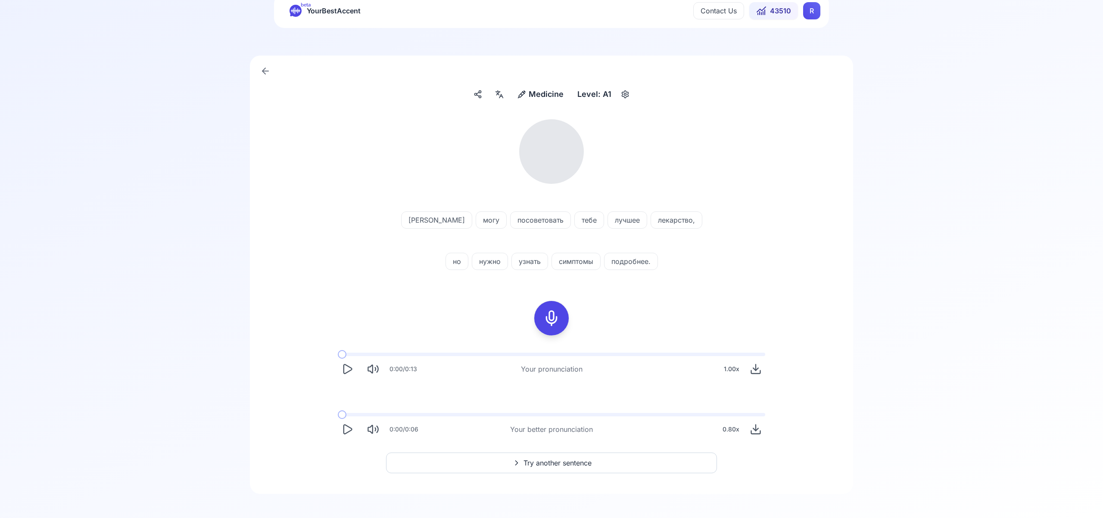
scroll to position [31, 0]
click at [497, 89] on icon at bounding box center [499, 91] width 10 height 9
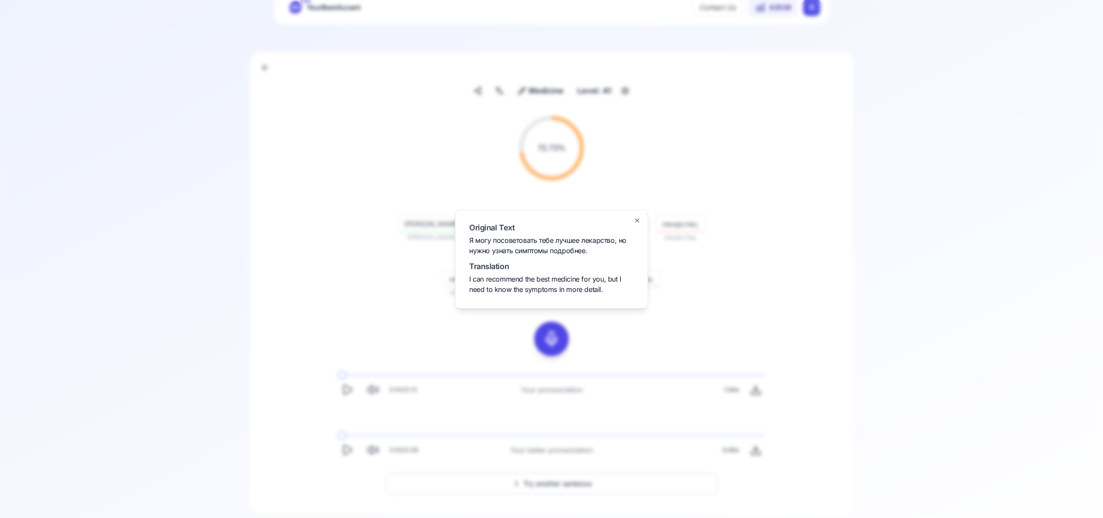
click at [636, 220] on icon "button" at bounding box center [637, 220] width 7 height 7
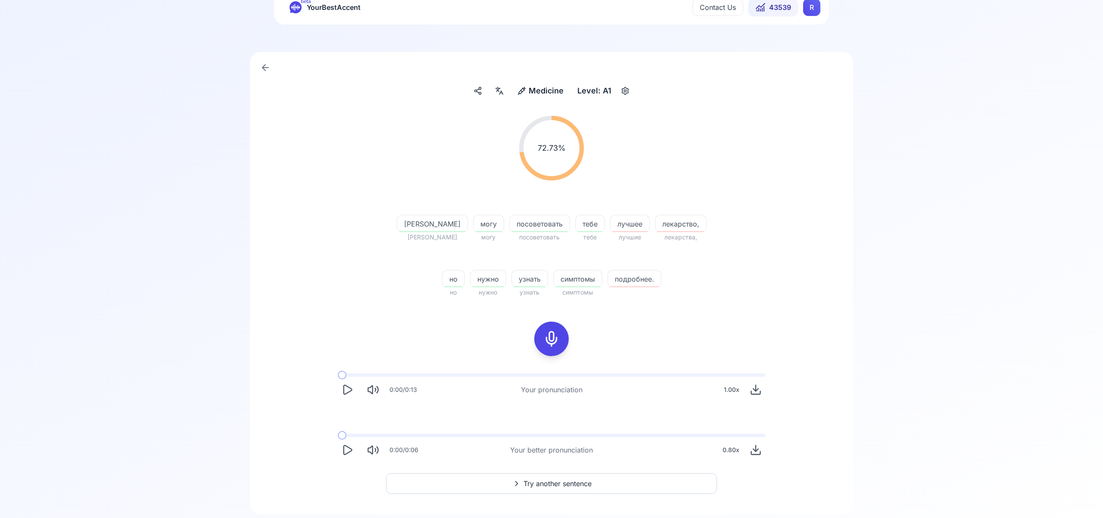
scroll to position [55, 0]
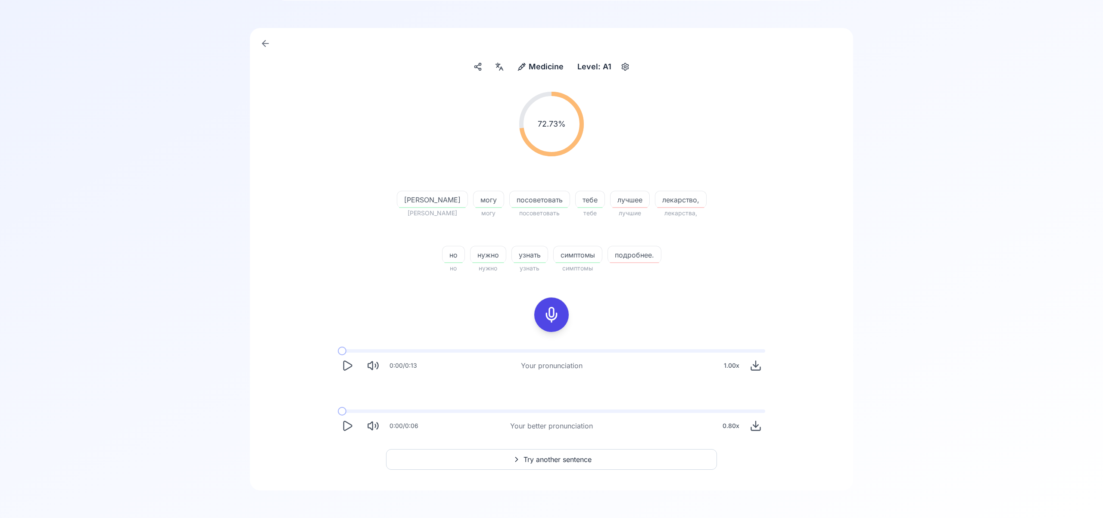
click at [543, 457] on span "Try another sentence" at bounding box center [558, 460] width 68 height 10
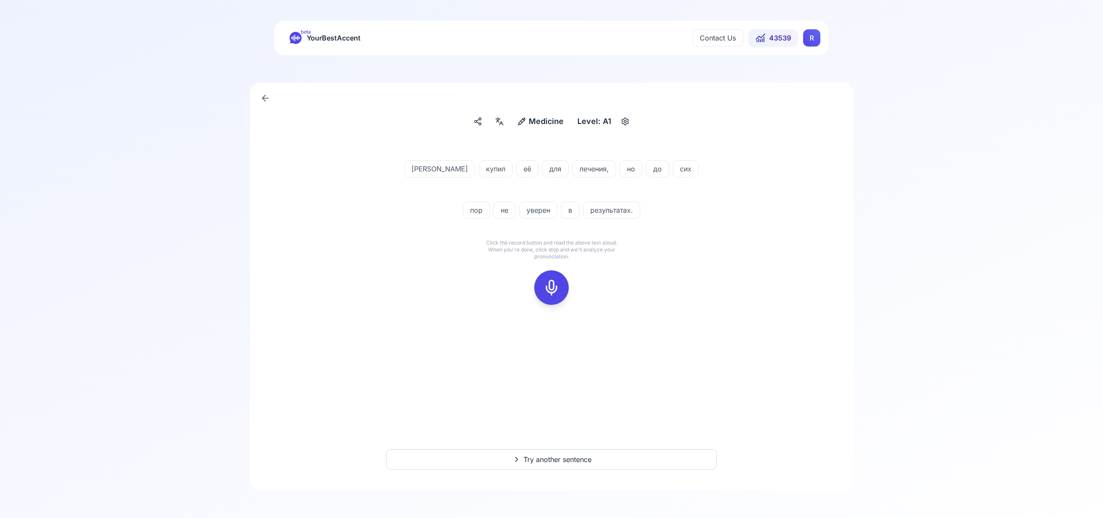
click at [556, 288] on icon at bounding box center [551, 287] width 17 height 17
click at [556, 287] on icon at bounding box center [551, 287] width 17 height 17
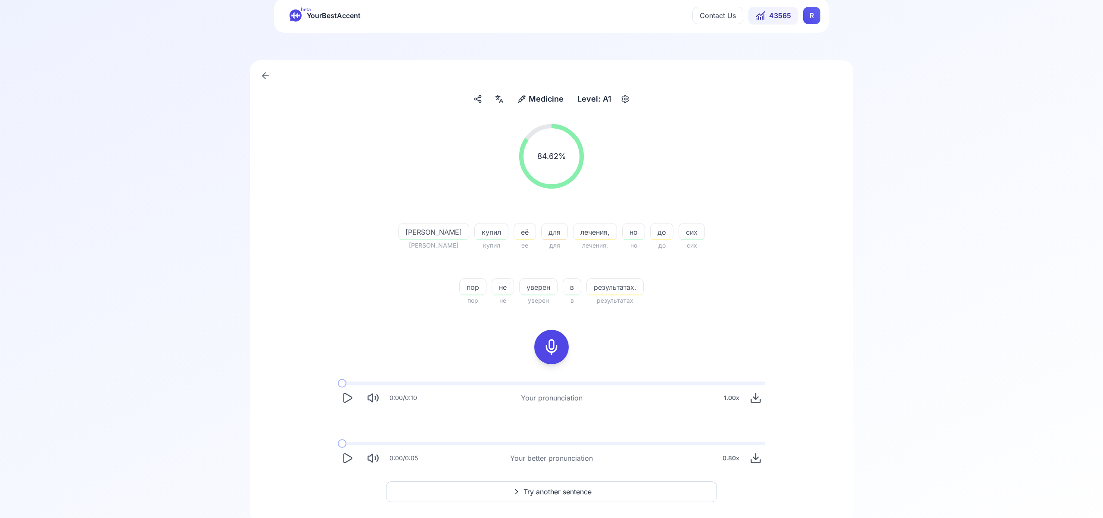
scroll to position [36, 0]
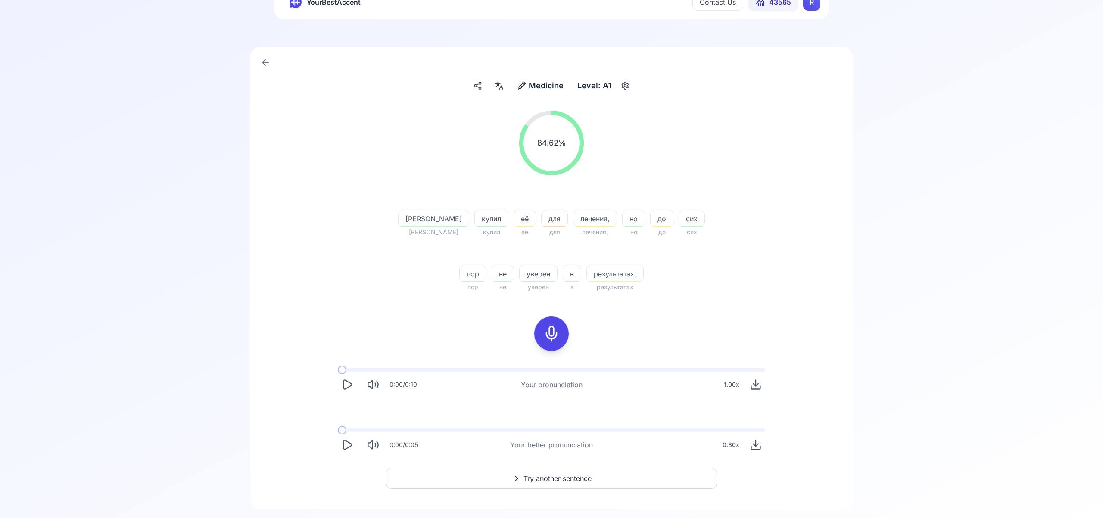
click at [575, 476] on span "Try another sentence" at bounding box center [558, 479] width 68 height 10
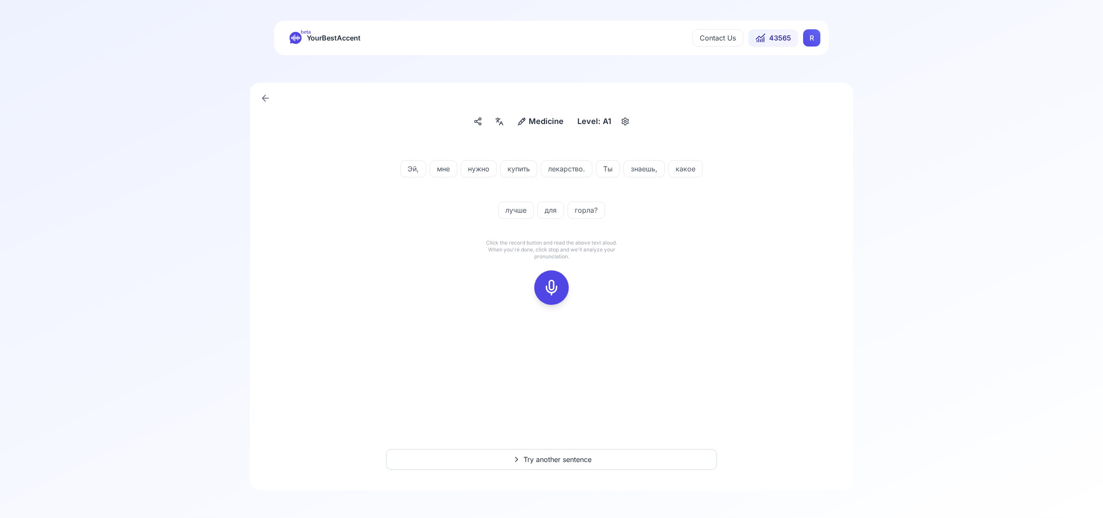
click at [555, 288] on icon at bounding box center [551, 287] width 17 height 17
click at [558, 282] on rect at bounding box center [551, 287] width 13 height 13
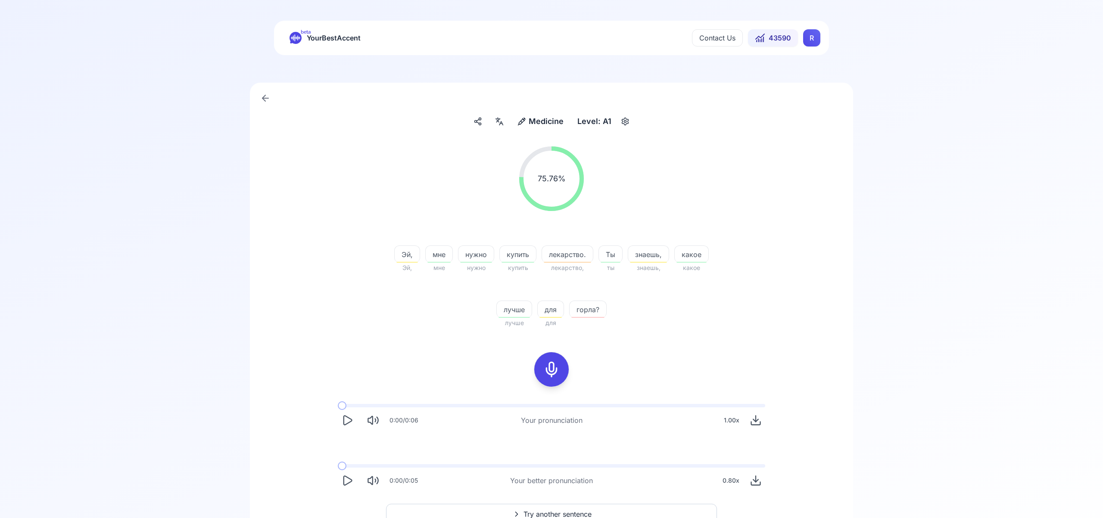
click at [812, 41] on html "beta YourBestAccent Contact Us 43590 R Medicine Medicine Level: A1 75.76 % 75.7…" at bounding box center [551, 259] width 1103 height 518
click at [796, 77] on span "Settings" at bounding box center [795, 76] width 31 height 12
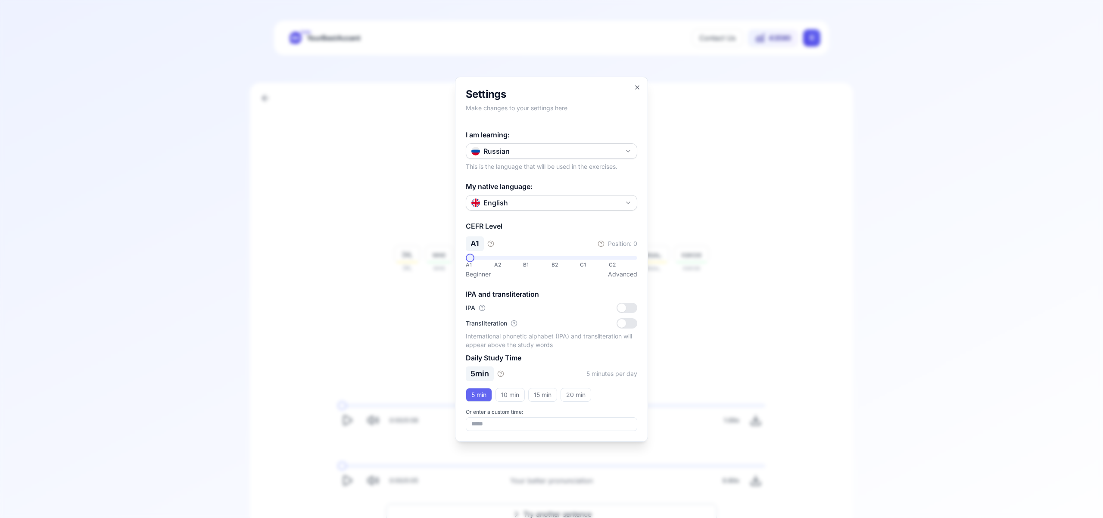
click at [629, 148] on icon "button" at bounding box center [628, 151] width 7 height 7
click at [530, 189] on div "Italian" at bounding box center [551, 190] width 167 height 16
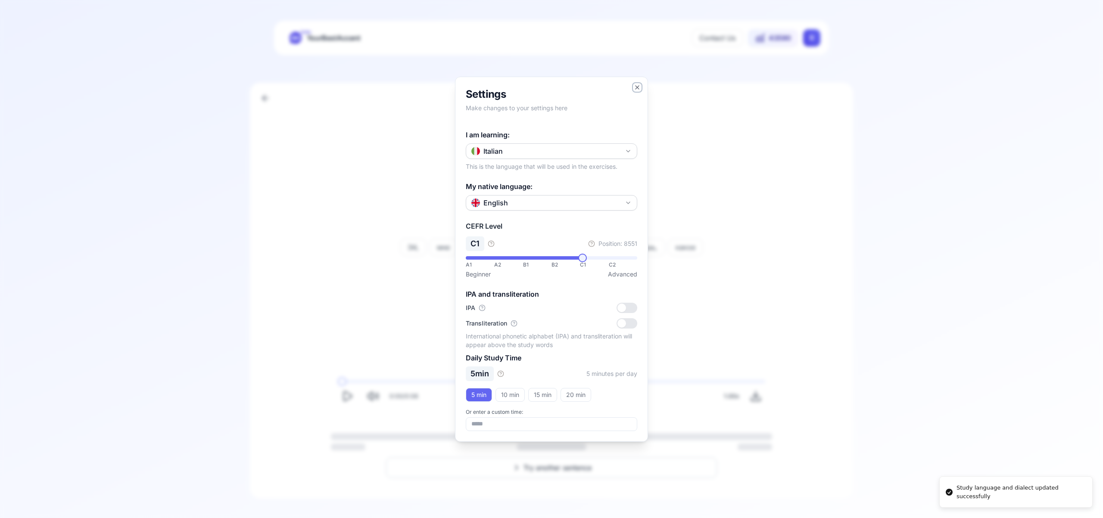
click at [637, 87] on icon "button" at bounding box center [637, 87] width 3 height 3
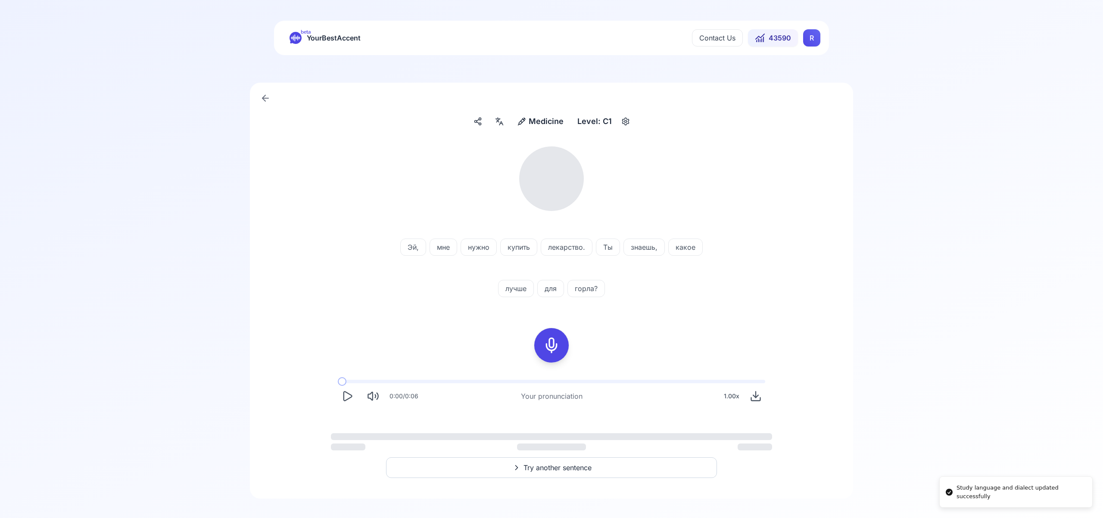
click at [812, 42] on html "Study language and dialect updated successfully beta YourBestAccent Contact Us …" at bounding box center [551, 259] width 1103 height 518
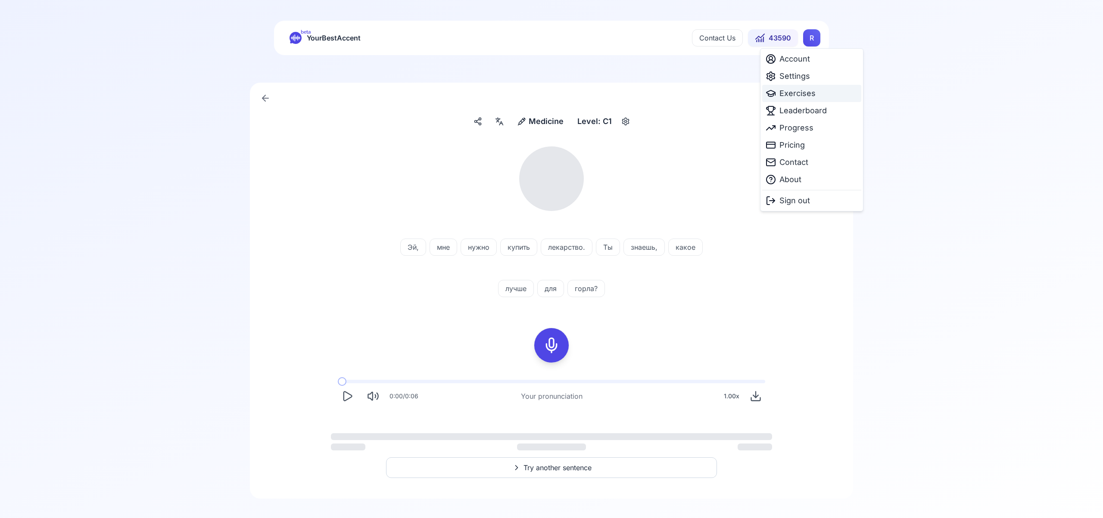
click at [800, 94] on span "Exercises" at bounding box center [798, 93] width 36 height 12
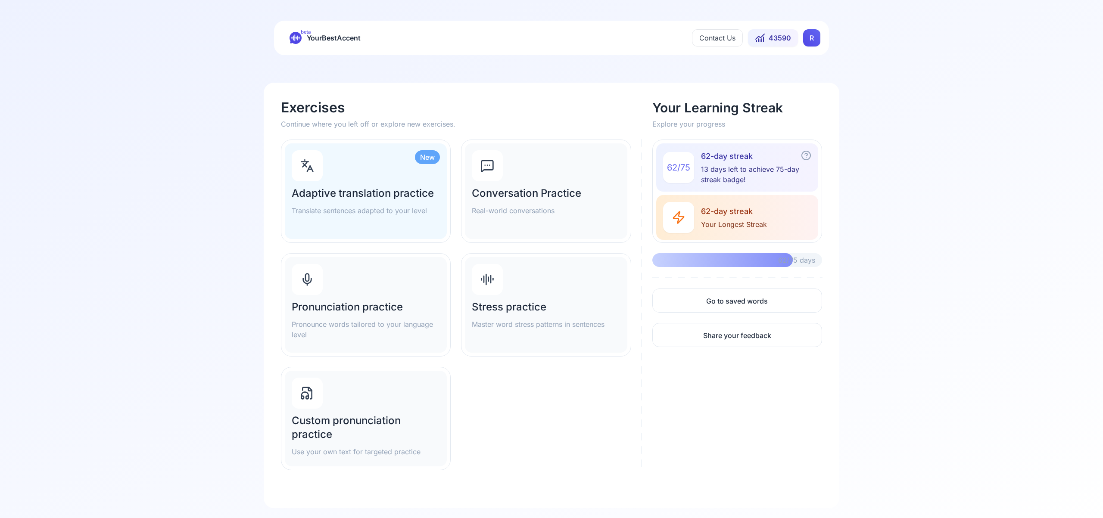
click at [396, 288] on div "Pronunciation practice Pronounce words tailored to your language level" at bounding box center [366, 305] width 162 height 96
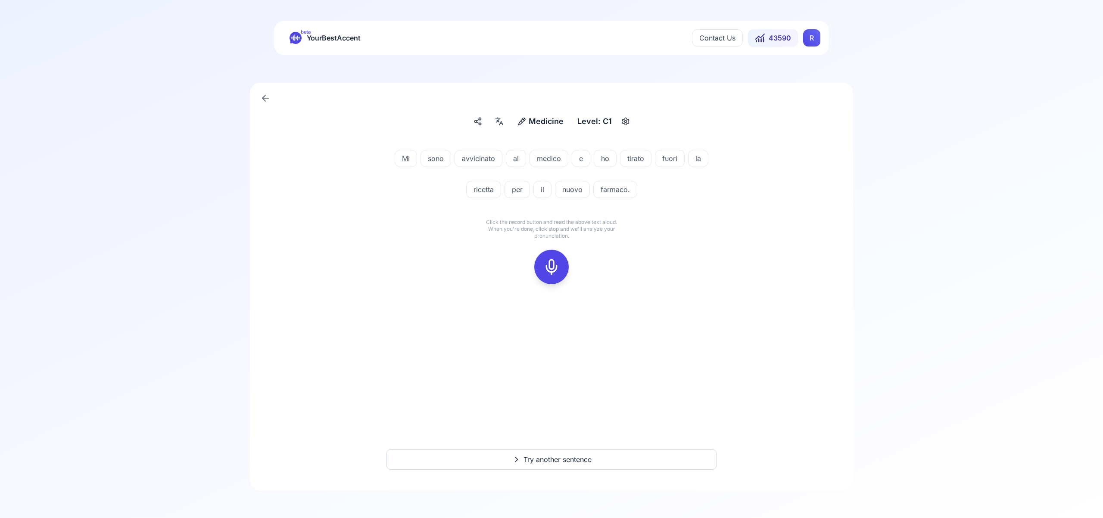
click at [548, 266] on icon at bounding box center [551, 267] width 17 height 17
click at [546, 267] on icon at bounding box center [551, 267] width 17 height 17
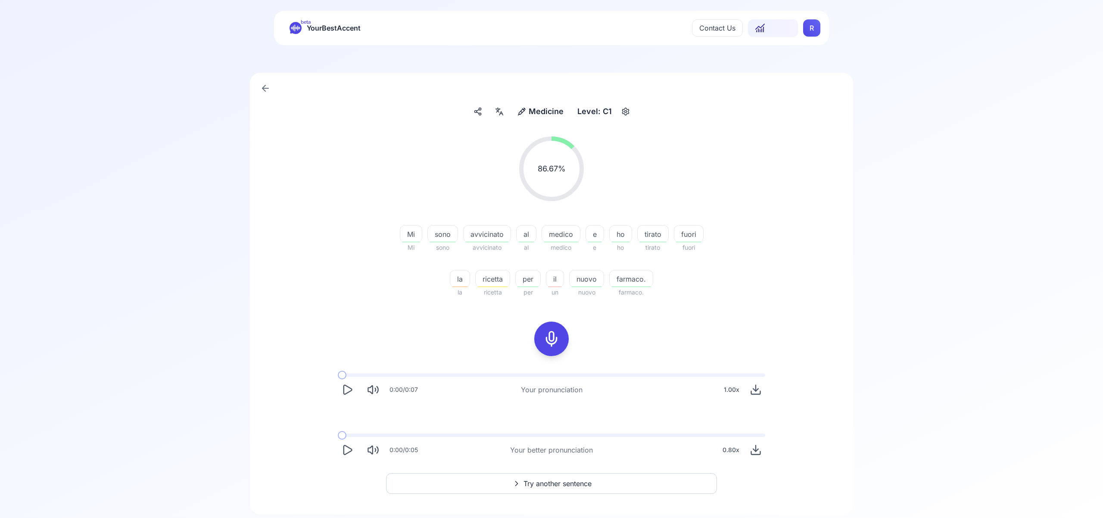
scroll to position [7, 0]
click at [541, 484] on span "Try another sentence" at bounding box center [558, 487] width 68 height 10
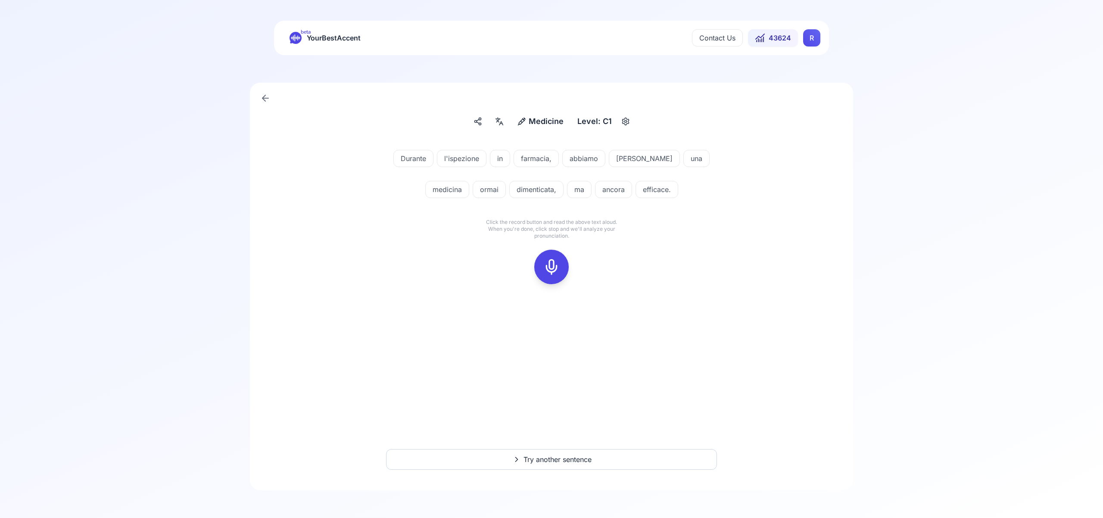
click at [547, 262] on icon at bounding box center [551, 267] width 17 height 17
click at [554, 268] on icon at bounding box center [551, 267] width 17 height 17
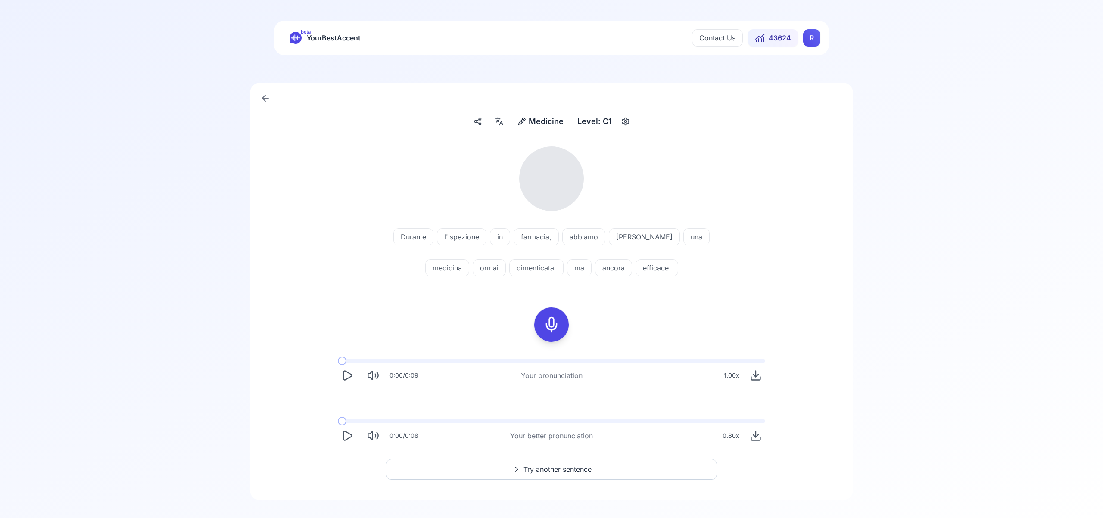
scroll to position [10, 0]
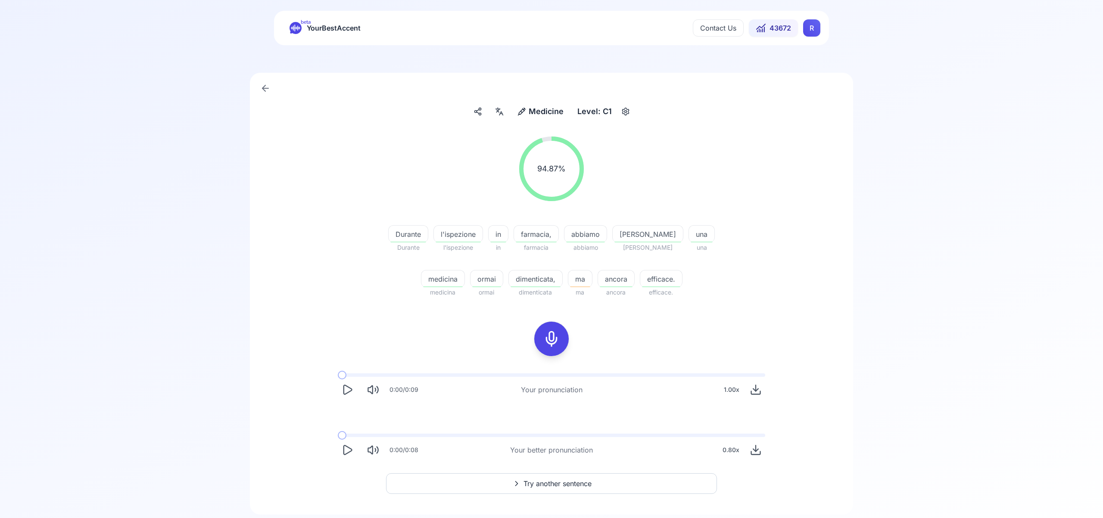
click at [546, 481] on span "Try another sentence" at bounding box center [558, 484] width 68 height 10
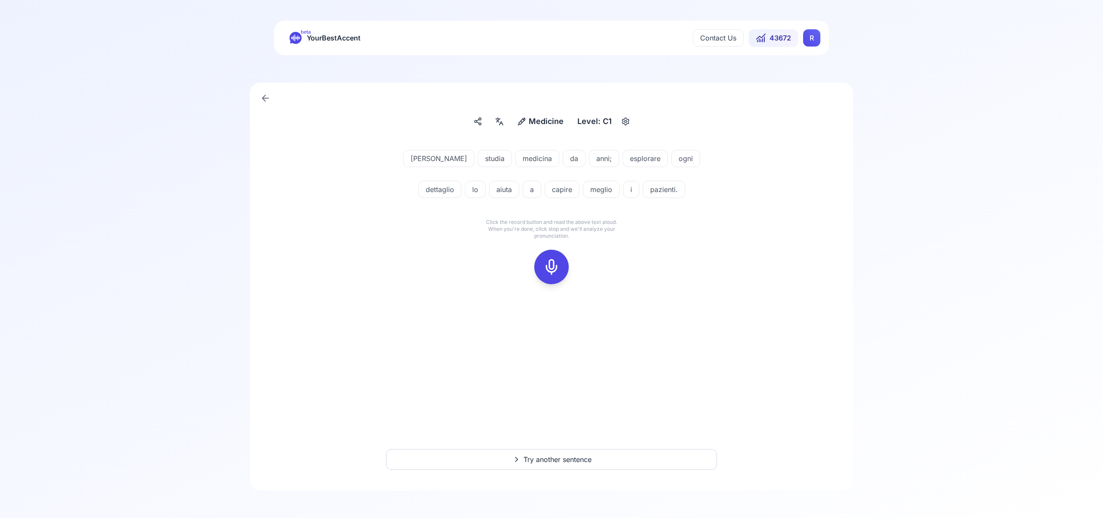
click at [554, 267] on icon at bounding box center [551, 267] width 17 height 17
click at [553, 267] on icon at bounding box center [551, 267] width 17 height 17
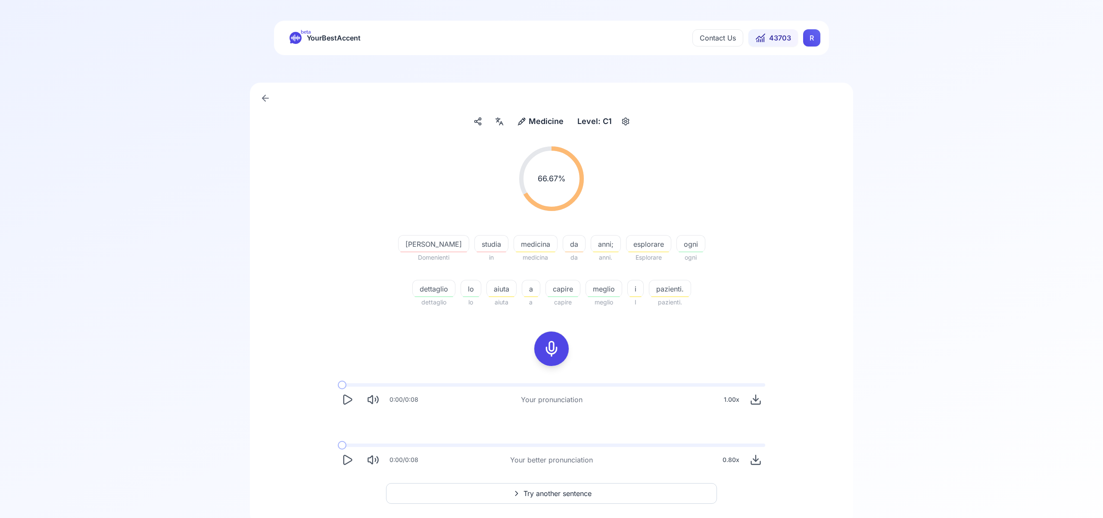
click at [570, 495] on span "Try another sentence" at bounding box center [558, 494] width 68 height 10
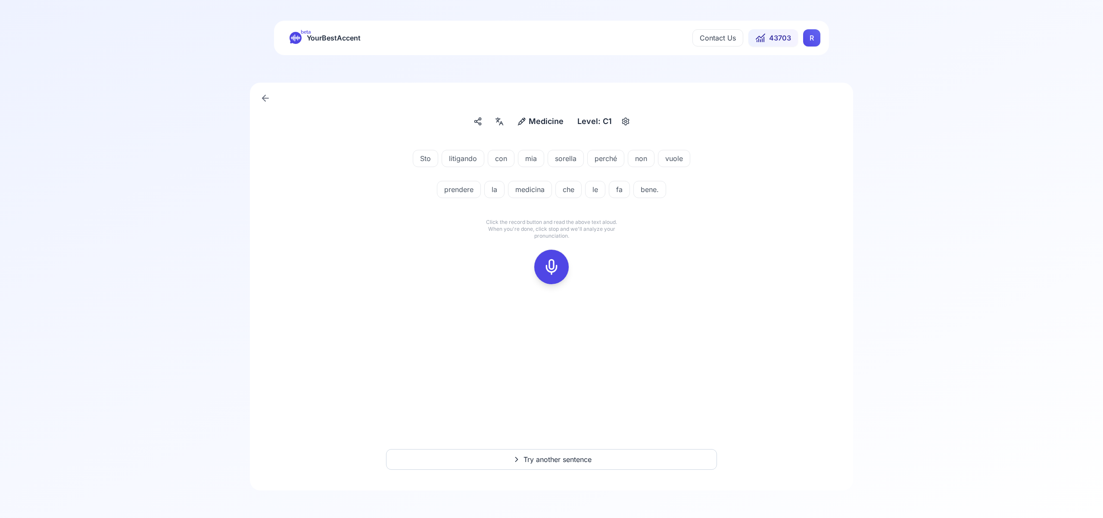
click at [554, 265] on icon at bounding box center [551, 267] width 17 height 17
click at [554, 262] on icon at bounding box center [551, 267] width 17 height 17
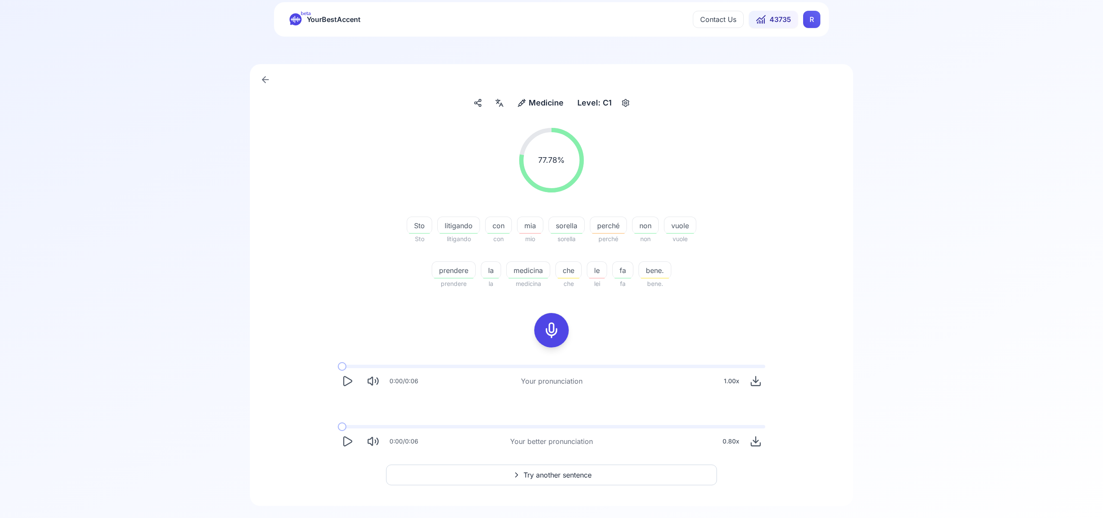
scroll to position [18, 0]
click at [571, 473] on span "Try another sentence" at bounding box center [558, 476] width 68 height 10
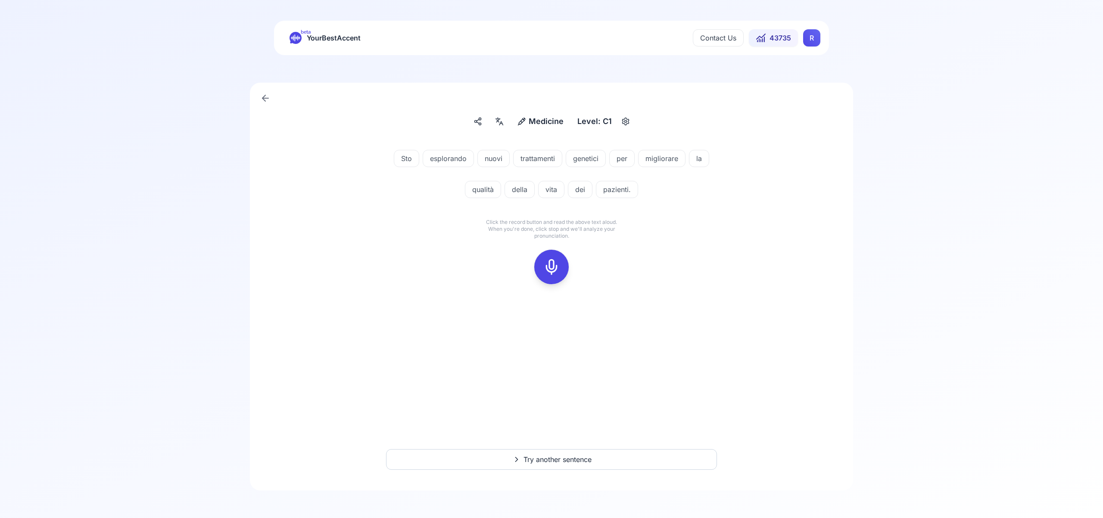
click at [552, 264] on icon at bounding box center [551, 267] width 17 height 17
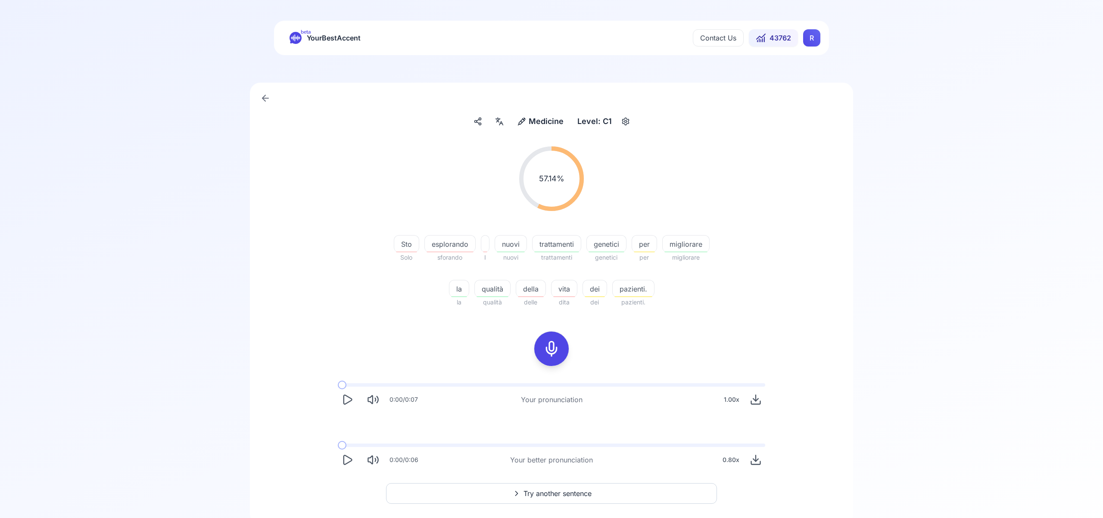
click at [811, 42] on html "beta YourBestAccent Contact Us 43762 R Medicine Medicine Level: C1 57.14 % 57.1…" at bounding box center [551, 259] width 1103 height 518
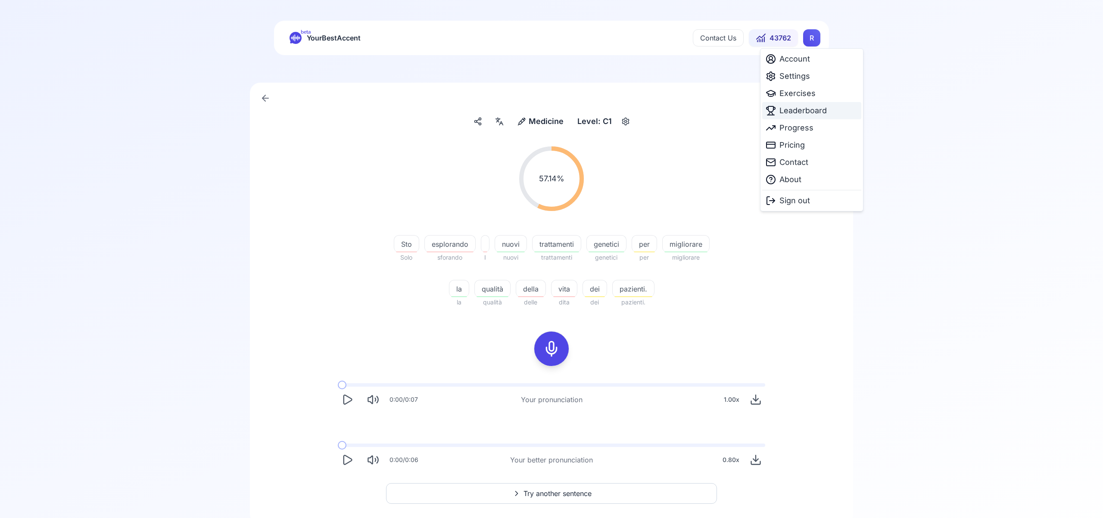
click at [802, 112] on span "Leaderboard" at bounding box center [803, 111] width 47 height 12
